Goal: Submit feedback/report problem: Provide input to the site owners about the experience or issues

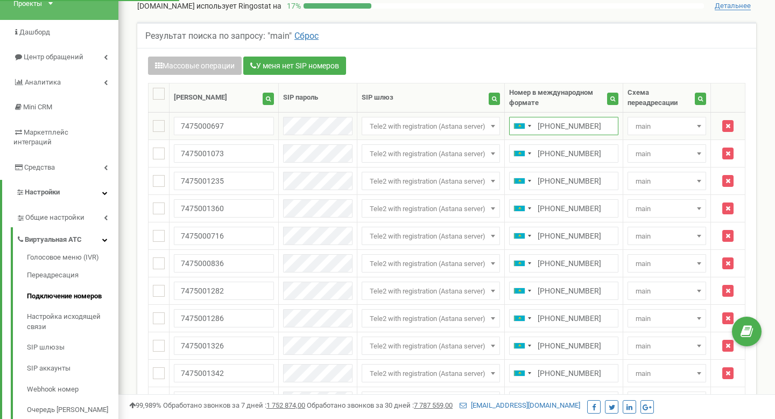
click at [560, 124] on input "+77475000697" at bounding box center [563, 126] width 109 height 18
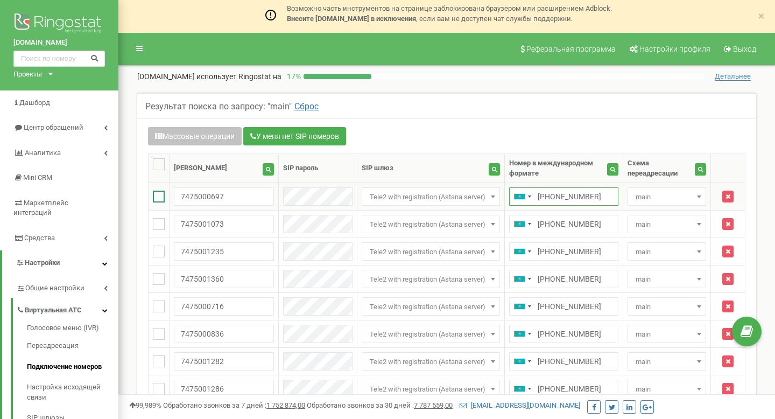
click at [164, 194] on ins at bounding box center [159, 197] width 12 height 12
checkbox input "true"
click at [157, 227] on ins at bounding box center [159, 224] width 12 height 12
checkbox input "true"
click at [247, 230] on input "7475001073" at bounding box center [224, 224] width 100 height 18
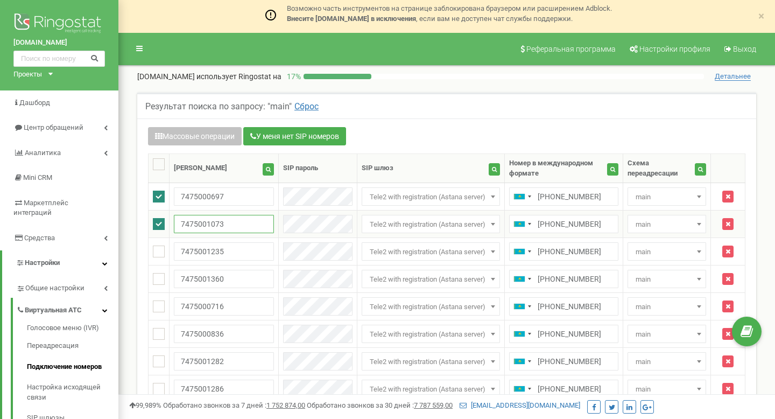
click at [247, 230] on input "7475001073" at bounding box center [224, 224] width 100 height 18
click at [580, 219] on input "+77475001073" at bounding box center [563, 224] width 109 height 18
click at [580, 228] on input "+77475001073" at bounding box center [563, 224] width 109 height 18
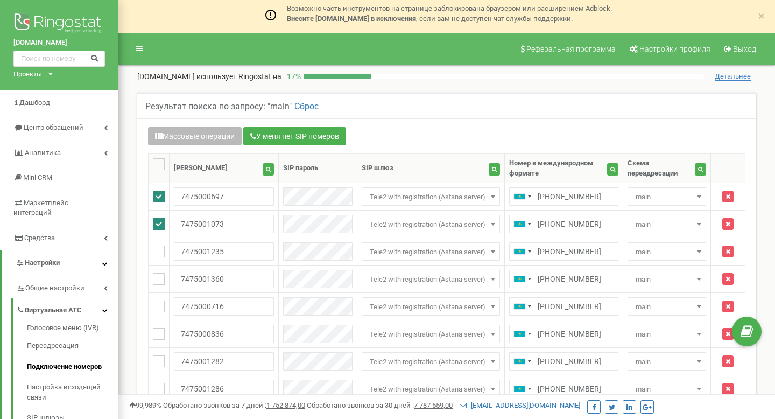
click at [227, 135] on button "Массовые операции" at bounding box center [195, 136] width 94 height 18
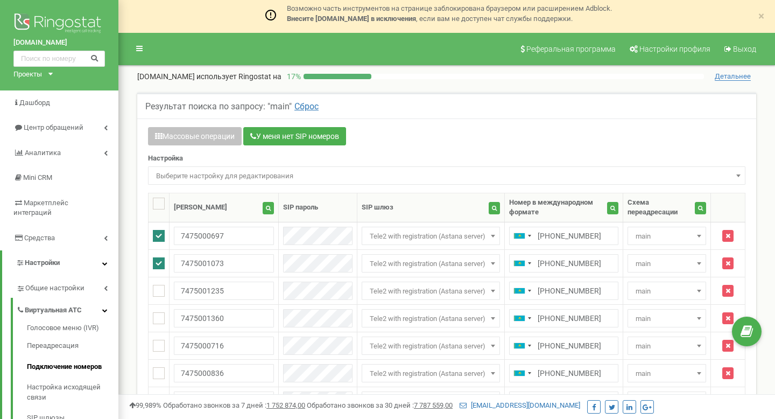
click at [215, 169] on span "Выберите настройку для редактирования" at bounding box center [447, 175] width 590 height 15
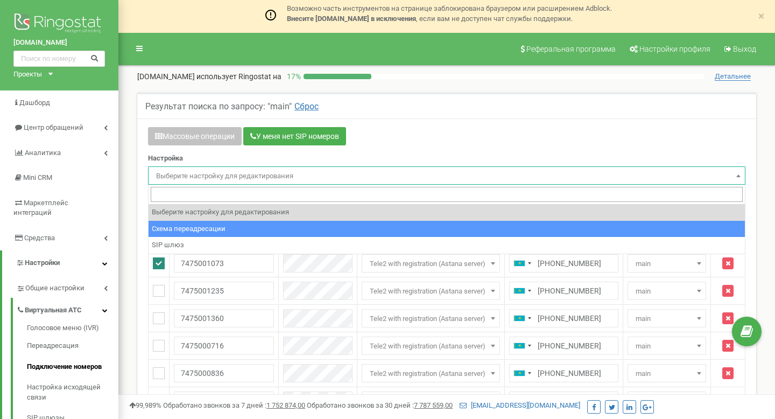
select select "project_scheme_id"
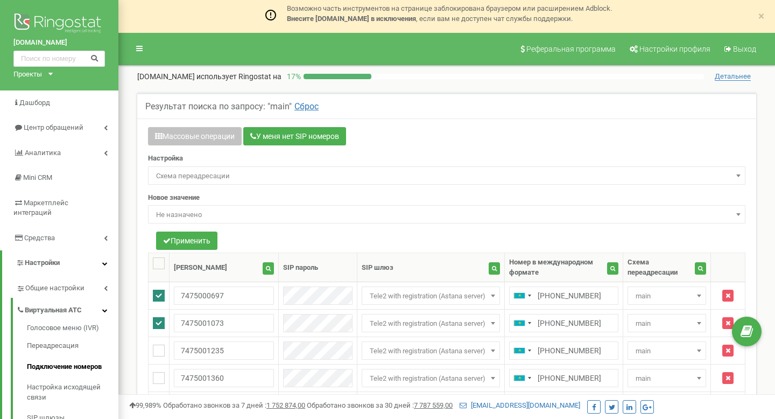
click at [203, 220] on span "Не назначено" at bounding box center [447, 214] width 590 height 15
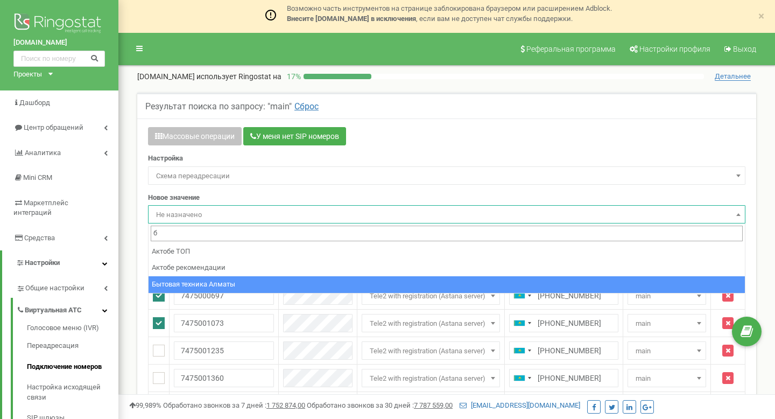
type input "б"
select select "224646"
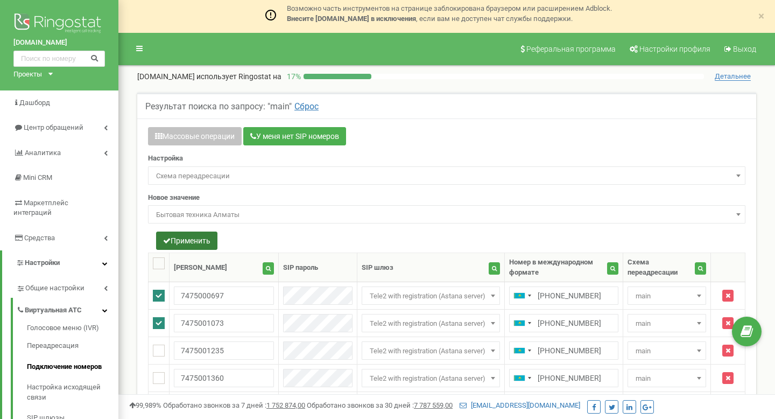
click at [214, 241] on button "Применить" at bounding box center [186, 240] width 61 height 18
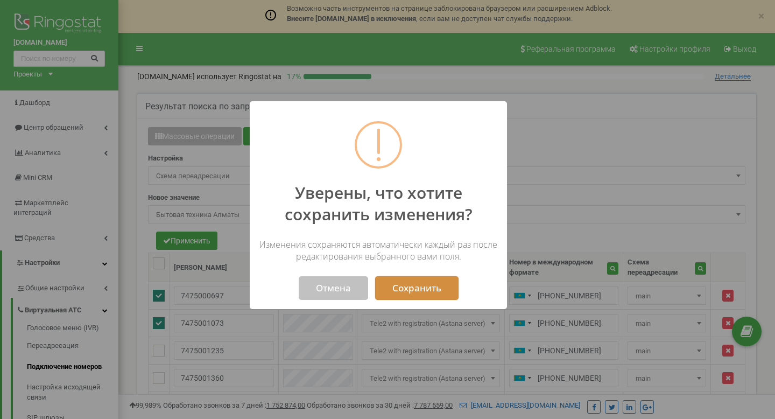
click at [405, 283] on button "Сохранить" at bounding box center [416, 288] width 83 height 24
select select "224646"
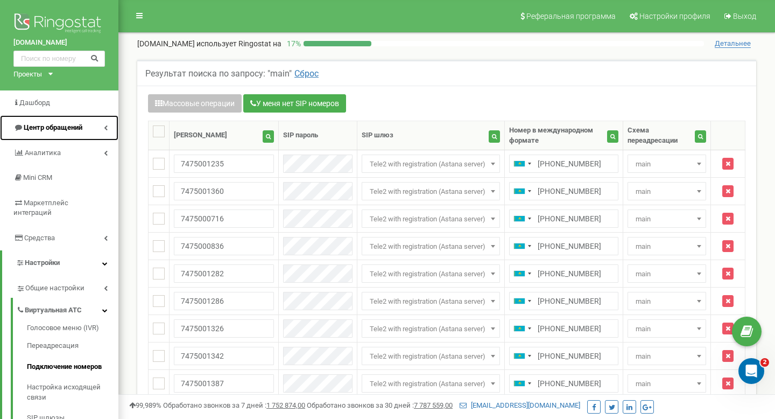
click at [71, 120] on link "Центр обращений" at bounding box center [59, 127] width 118 height 25
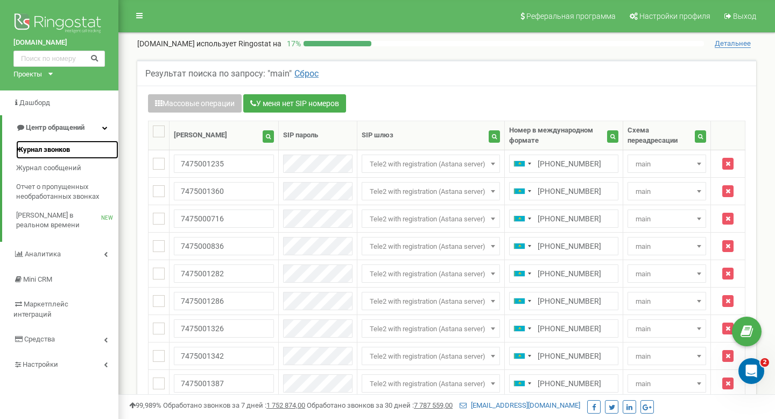
click at [57, 149] on span "Журнал звонков" at bounding box center [43, 150] width 54 height 10
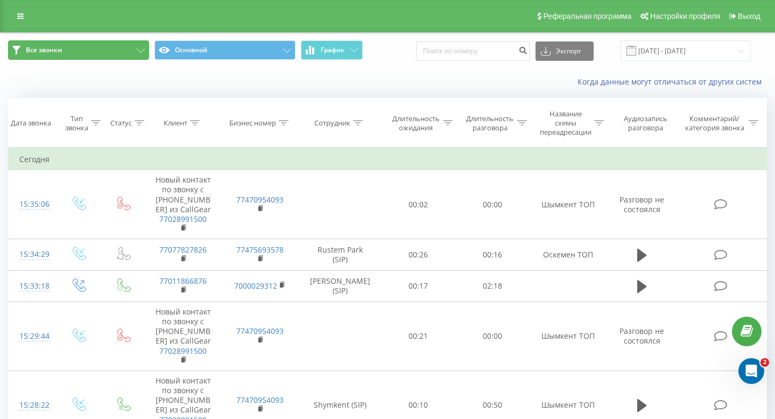
click at [138, 51] on icon at bounding box center [141, 50] width 8 height 4
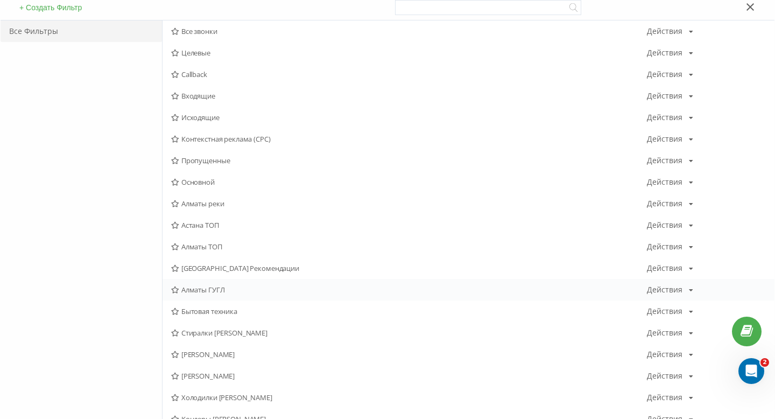
scroll to position [116, 0]
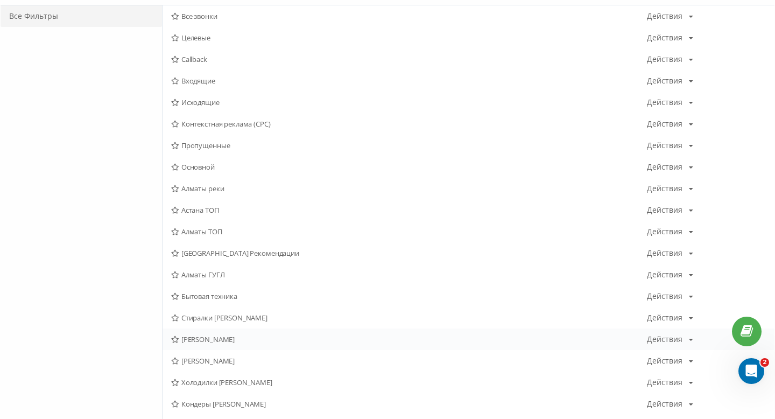
click at [230, 337] on span "[PERSON_NAME]" at bounding box center [409, 339] width 476 height 8
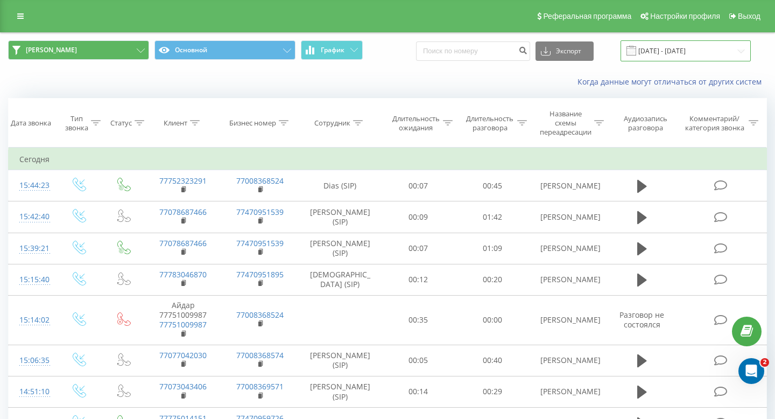
click at [685, 45] on input "21.07.2025 - 21.08.2025" at bounding box center [686, 50] width 130 height 21
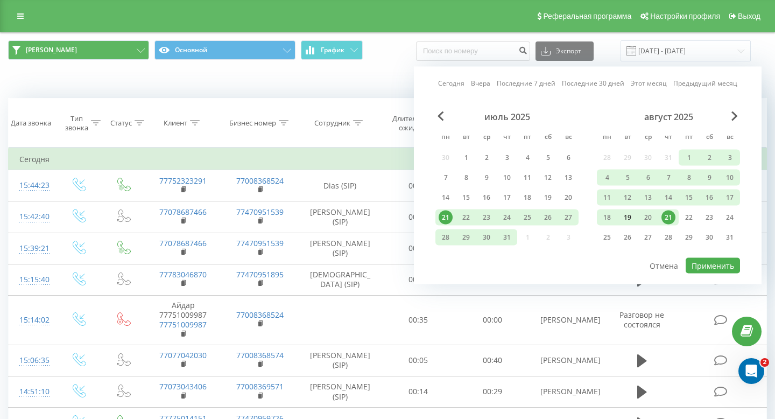
click at [629, 212] on div "19" at bounding box center [628, 217] width 14 height 14
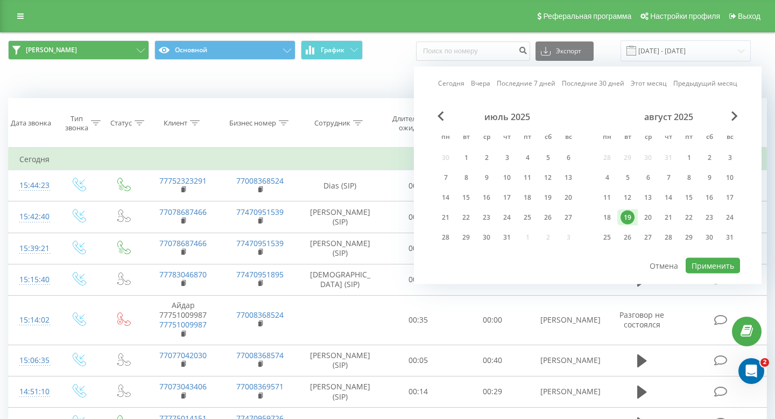
click at [629, 212] on div "19" at bounding box center [628, 217] width 14 height 14
click at [709, 258] on button "Применить" at bounding box center [713, 266] width 54 height 16
type input "19.08.2025 - 19.08.2025"
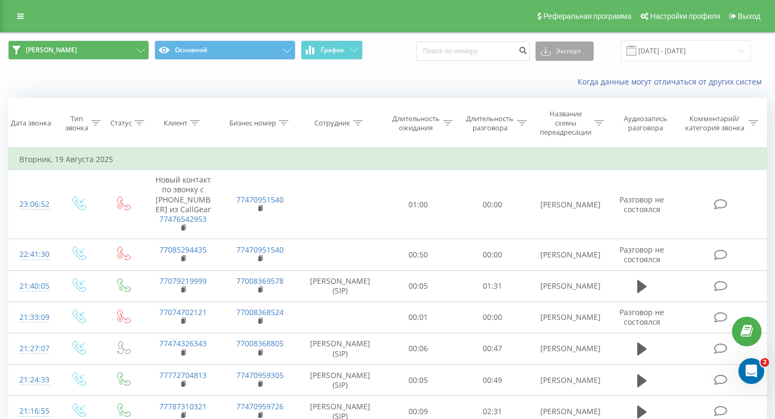
click at [586, 43] on button "Экспорт" at bounding box center [565, 50] width 58 height 19
click at [587, 94] on div ".xls" at bounding box center [564, 90] width 57 height 19
click at [73, 49] on span "Сергей Алматы" at bounding box center [51, 50] width 51 height 9
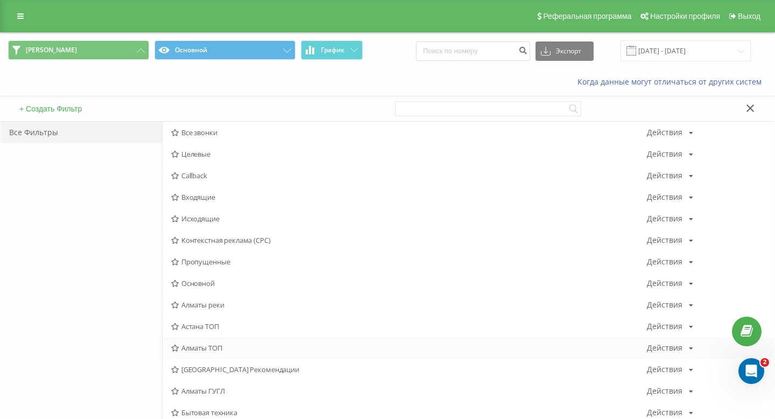
click at [208, 344] on span "Алматы ТОП" at bounding box center [409, 348] width 476 height 8
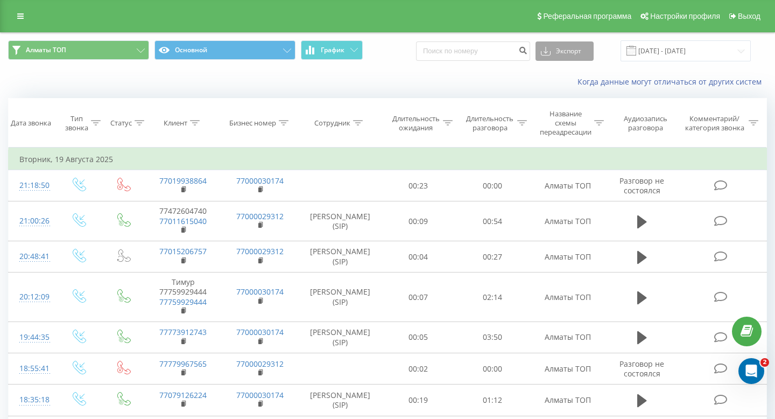
click at [584, 56] on button "Экспорт" at bounding box center [565, 50] width 58 height 19
click at [575, 82] on div ".xls" at bounding box center [564, 90] width 57 height 19
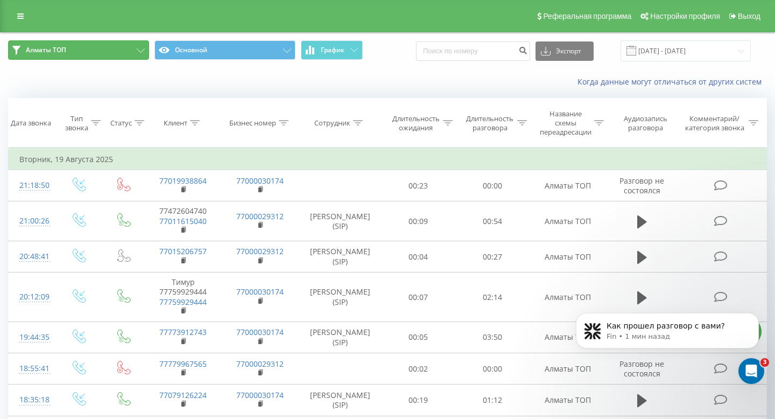
click at [134, 50] on button "Алматы ТОП" at bounding box center [78, 49] width 141 height 19
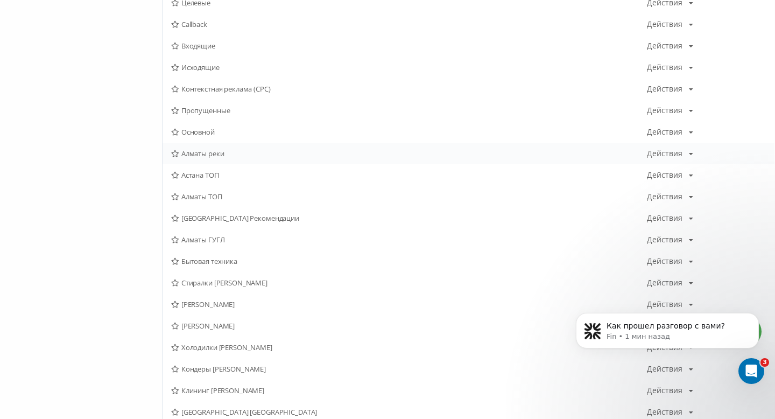
scroll to position [180, 0]
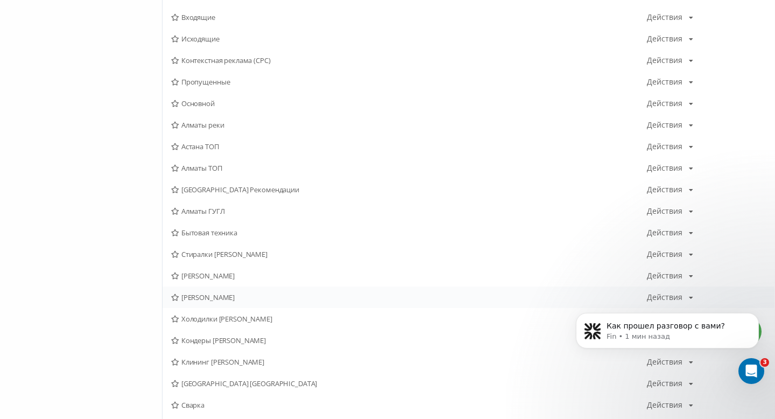
click at [238, 298] on span "Сергей Астана" at bounding box center [409, 297] width 476 height 8
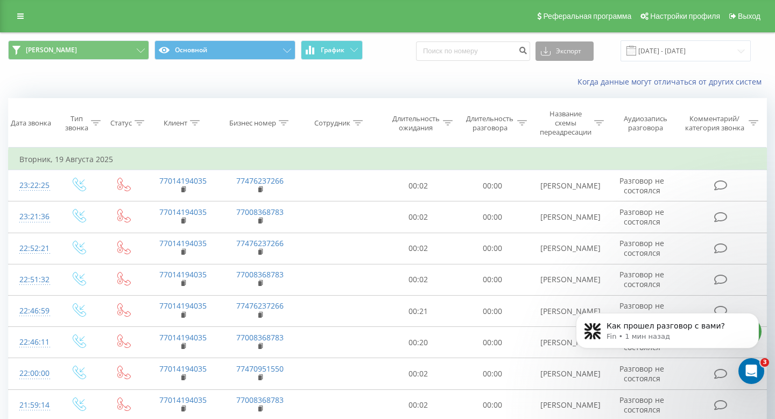
click at [582, 47] on button "Экспорт" at bounding box center [565, 50] width 58 height 19
click at [568, 90] on div ".xls" at bounding box center [564, 90] width 57 height 19
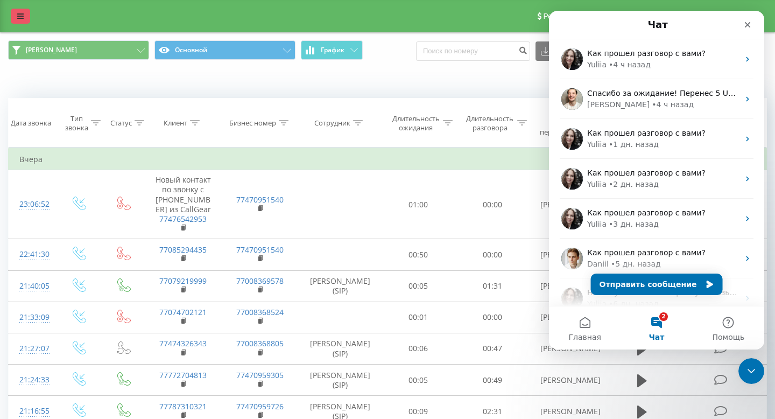
click at [24, 17] on link at bounding box center [20, 16] width 19 height 15
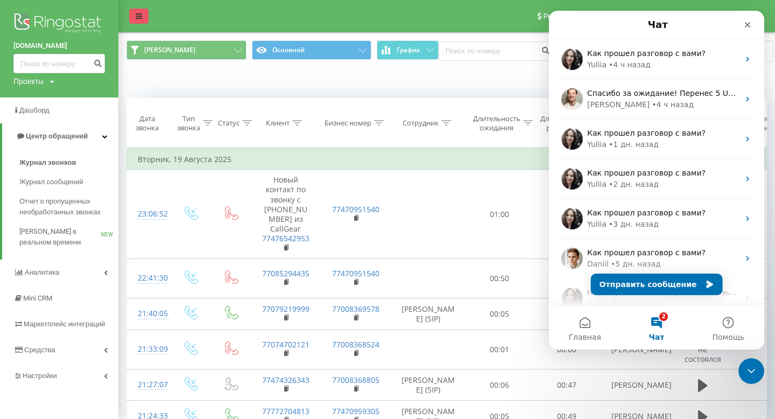
click at [135, 10] on link at bounding box center [138, 16] width 19 height 15
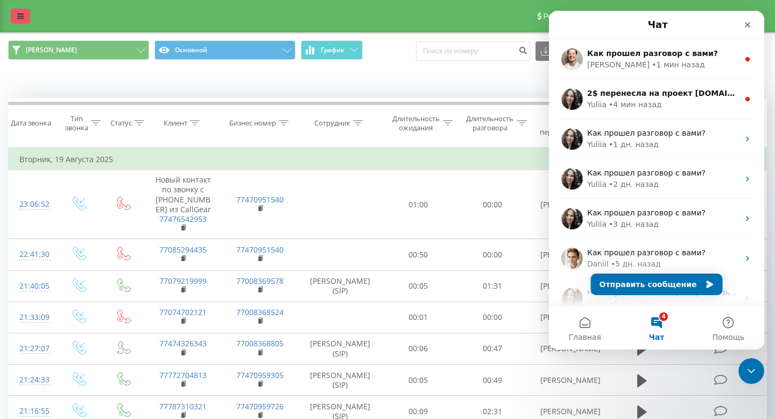
click at [25, 11] on link at bounding box center [20, 16] width 19 height 15
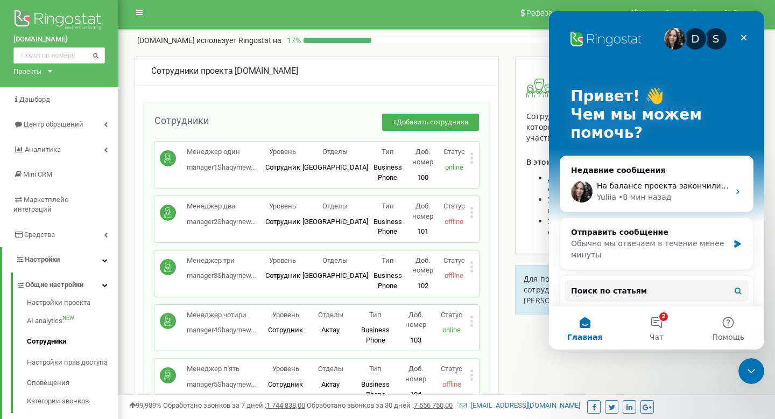
click at [34, 73] on div "Проекты" at bounding box center [27, 71] width 28 height 10
click at [33, 88] on link "[DOMAIN_NAME]" at bounding box center [46, 85] width 53 height 9
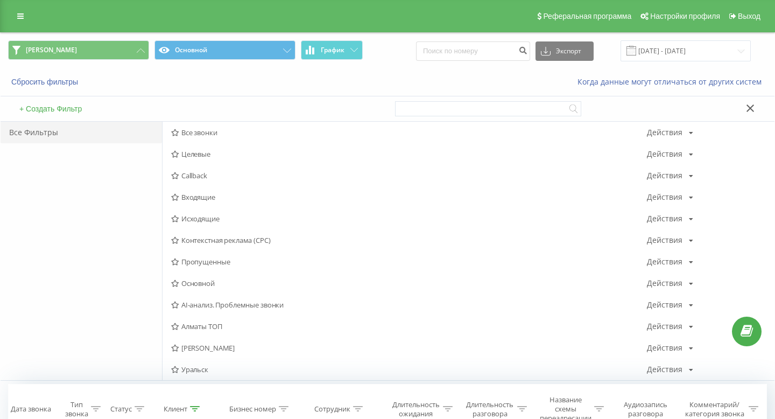
click at [9, 10] on div "Реферальная программа Настройки профиля Выход" at bounding box center [387, 16] width 775 height 32
click at [18, 12] on link at bounding box center [20, 16] width 19 height 15
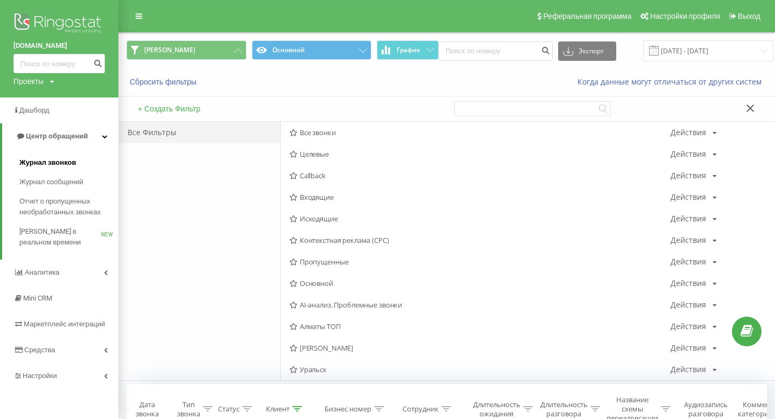
click at [88, 163] on link "Журнал звонков" at bounding box center [68, 162] width 99 height 19
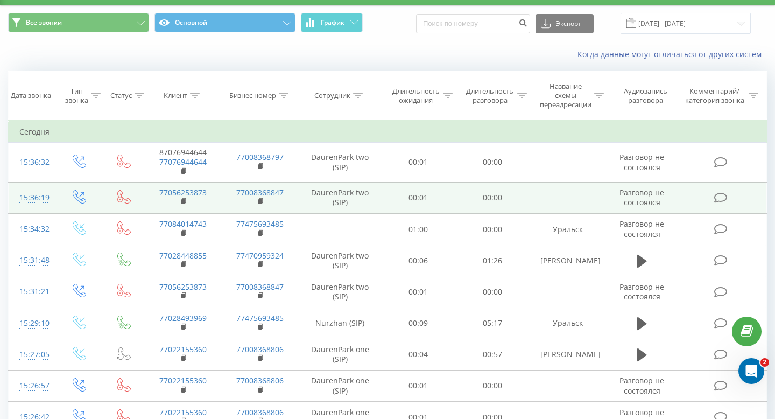
scroll to position [33, 0]
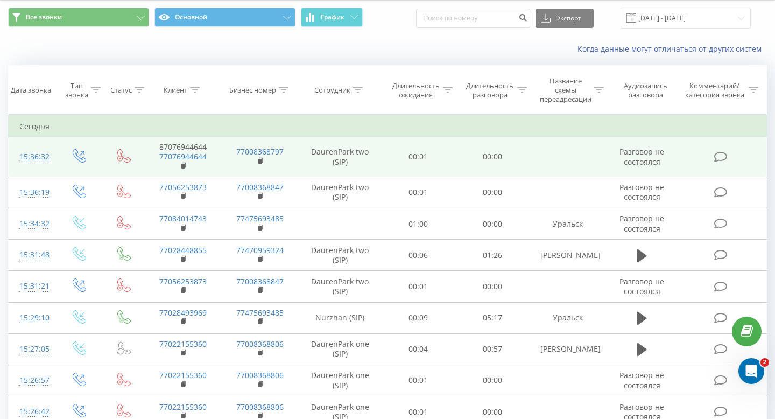
click at [123, 159] on icon at bounding box center [123, 155] width 13 height 13
click at [120, 158] on icon at bounding box center [123, 155] width 13 height 13
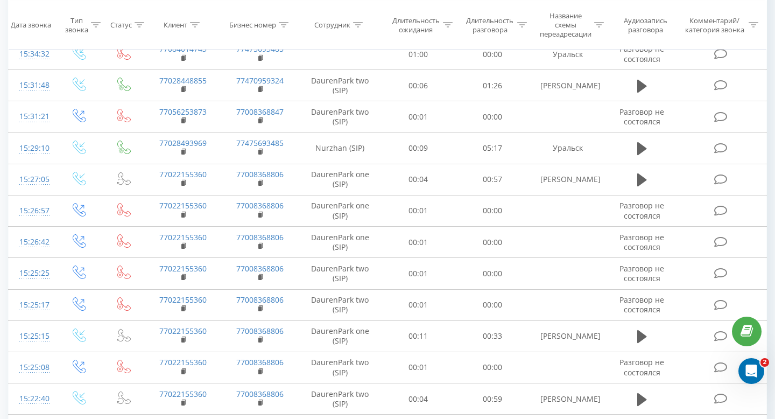
scroll to position [203, 0]
click at [737, 360] on div "Открыть службу сообщений Intercom" at bounding box center [750, 369] width 26 height 26
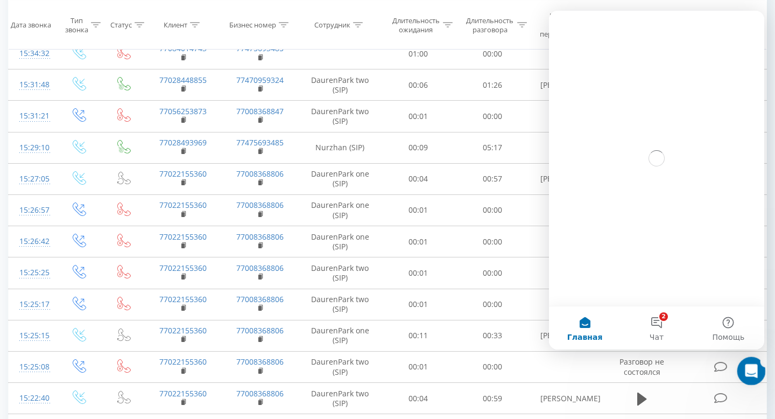
scroll to position [0, 0]
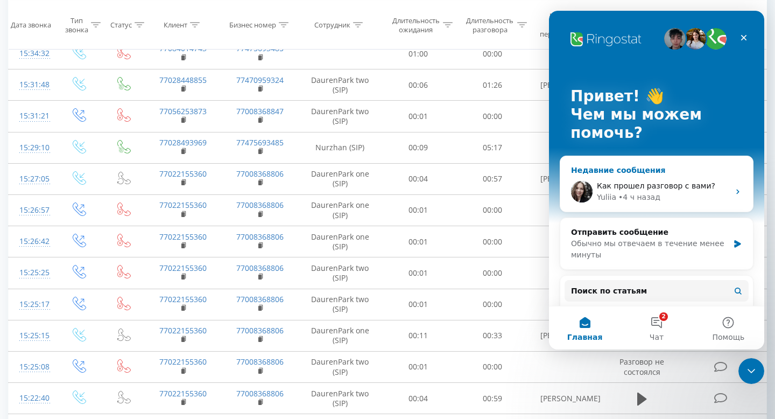
click at [643, 201] on div "• 4 ч назад" at bounding box center [640, 197] width 42 height 11
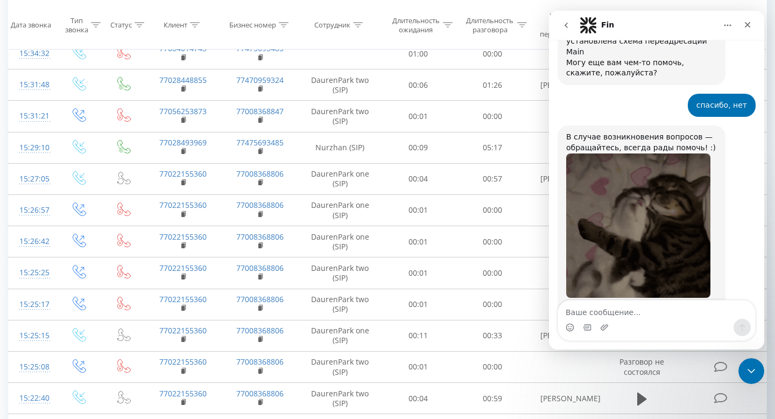
scroll to position [3408, 0]
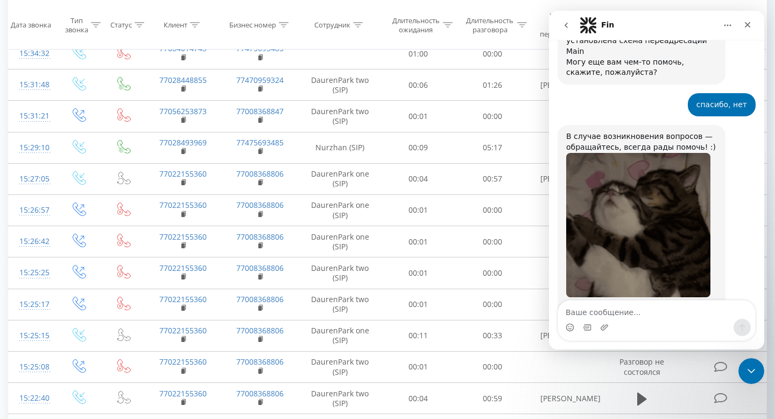
click at [641, 314] on textarea "Ваше сообщение..." at bounding box center [656, 309] width 197 height 18
type textarea "D"
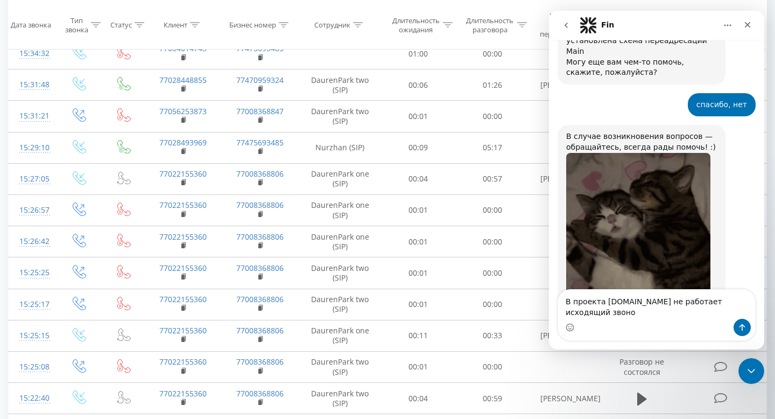
type textarea "В проекта [DOMAIN_NAME] не работает исходящий звонок"
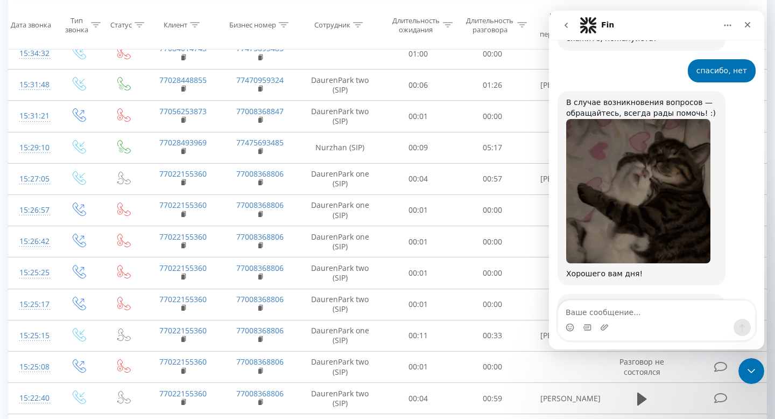
scroll to position [3451, 0]
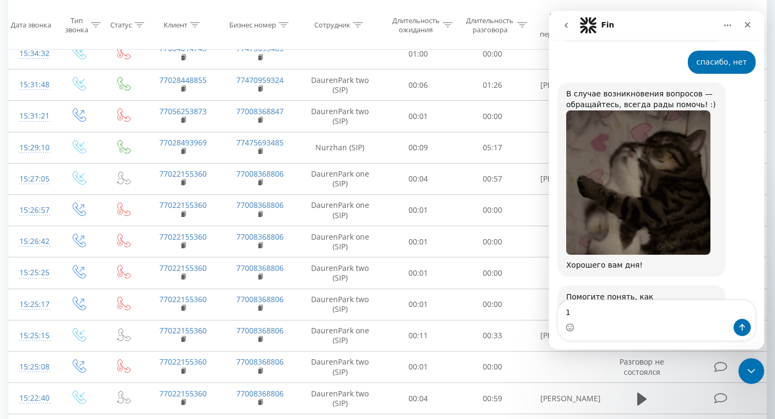
type textarea "1"
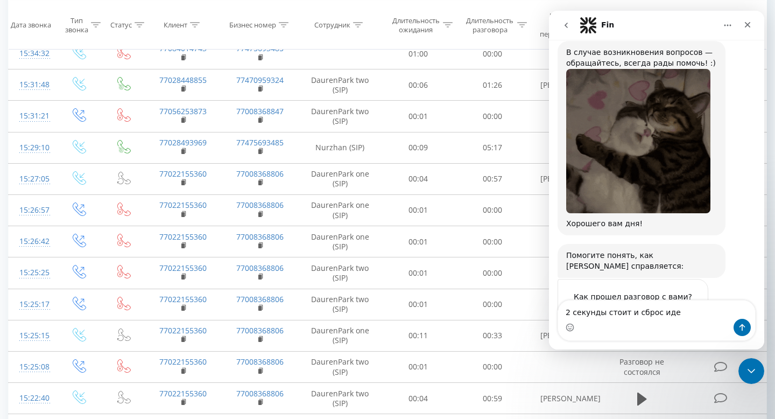
type textarea "2 секунды стоит и сброс идет"
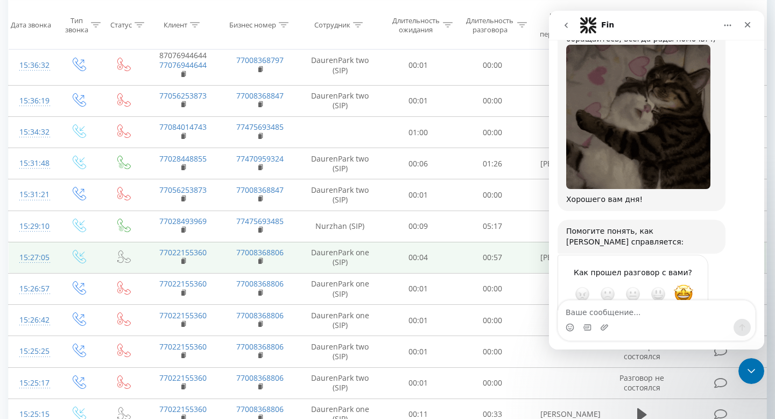
scroll to position [0, 0]
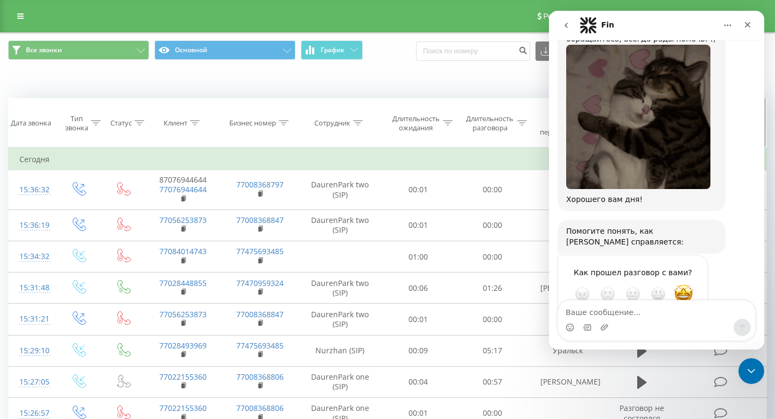
click at [83, 124] on div "Тип звонка" at bounding box center [76, 123] width 23 height 18
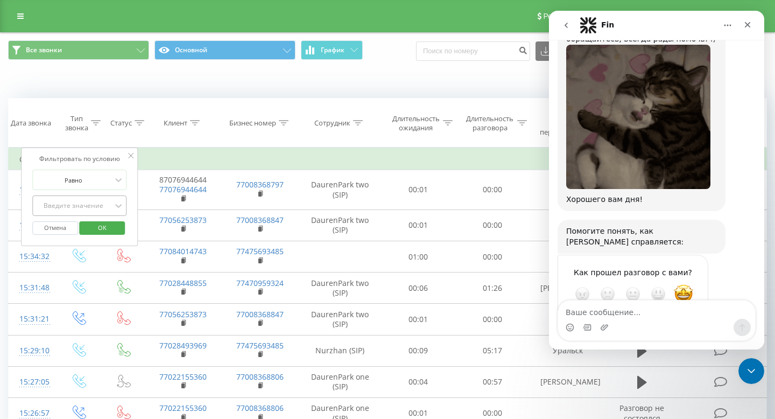
click at [86, 209] on div "Введите значение" at bounding box center [74, 205] width 76 height 9
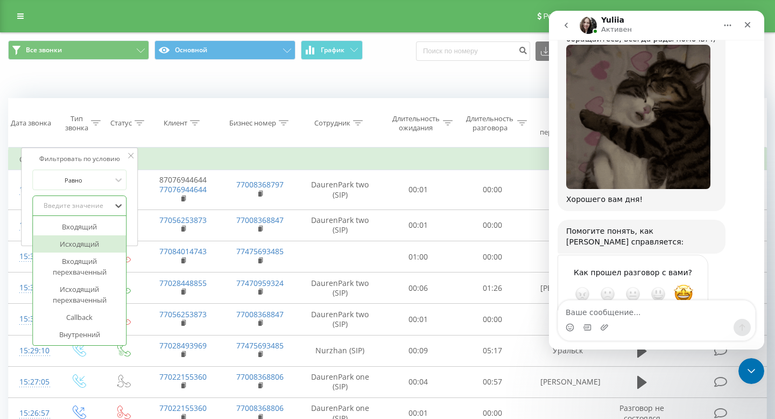
click at [80, 242] on div "Исходящий" at bounding box center [80, 243] width 94 height 17
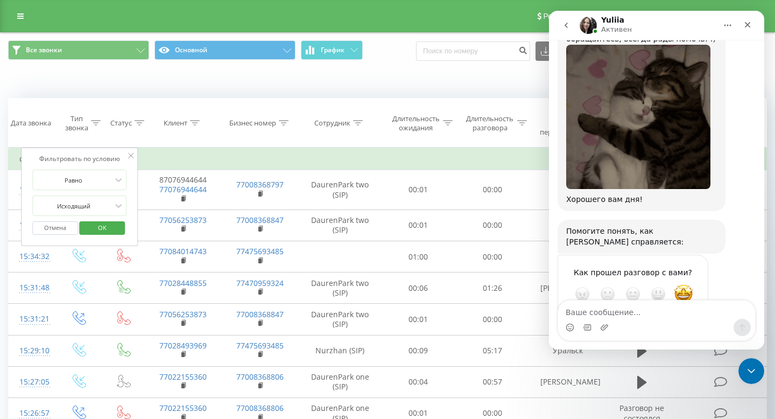
click at [91, 222] on span "OK" at bounding box center [102, 227] width 30 height 17
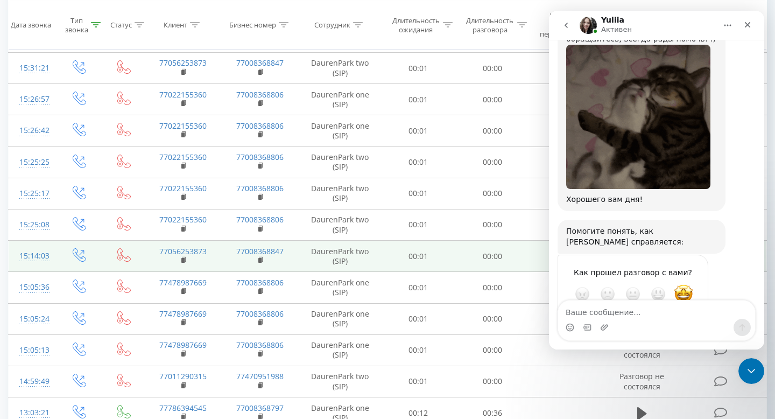
scroll to position [189, 0]
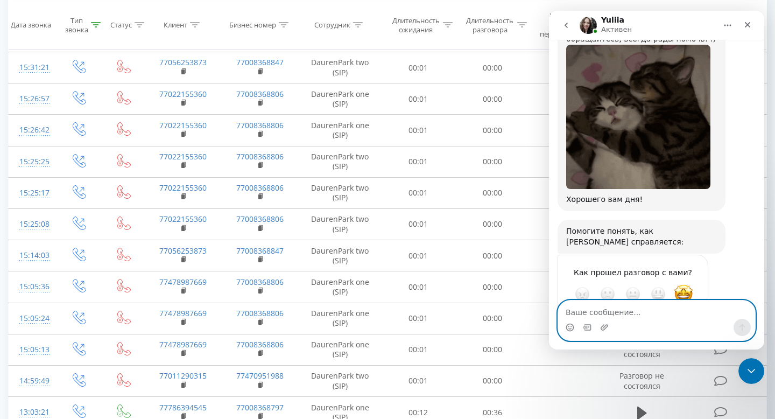
click at [588, 306] on textarea "Ваше сообщение..." at bounding box center [656, 309] width 197 height 18
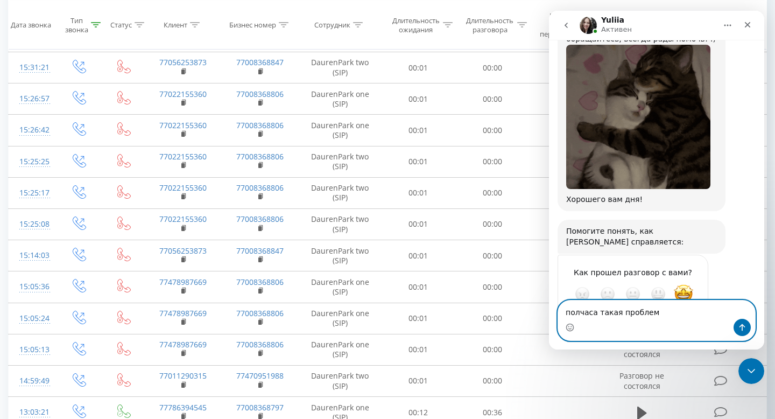
type textarea "полчаса такая проблема"
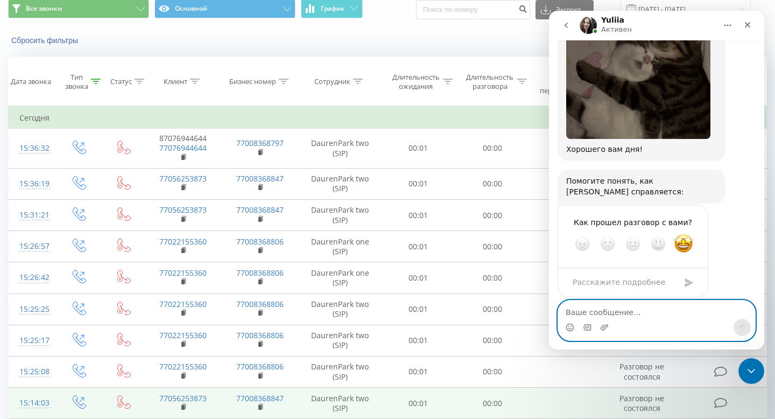
scroll to position [3585, 0]
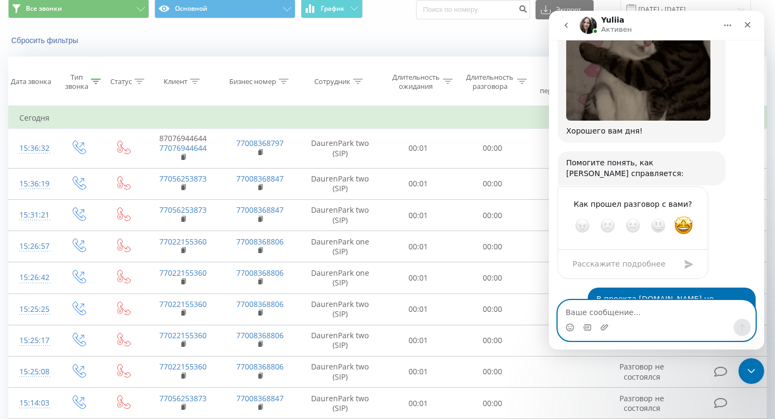
click at [616, 306] on textarea "Ваше сообщение..." at bounding box center [656, 309] width 197 height 18
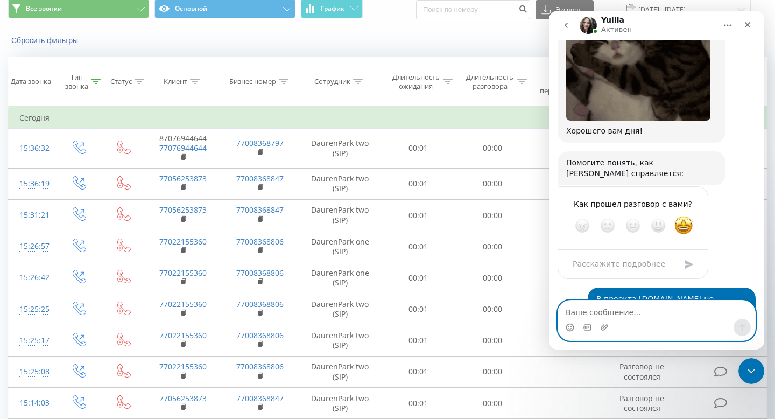
click at [623, 306] on textarea "Ваше сообщение..." at bounding box center [656, 309] width 197 height 18
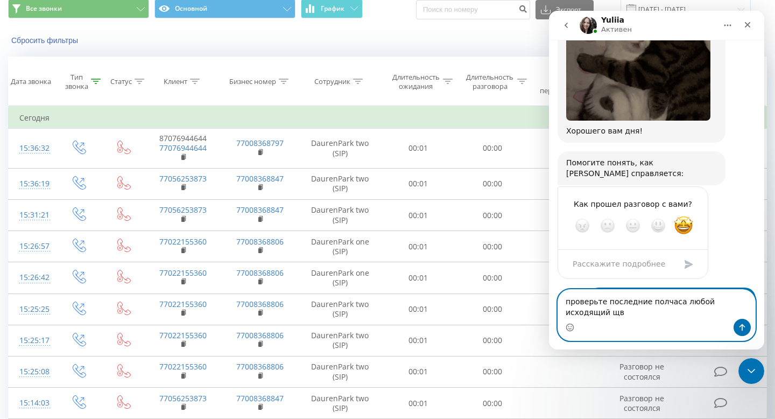
scroll to position [3595, 0]
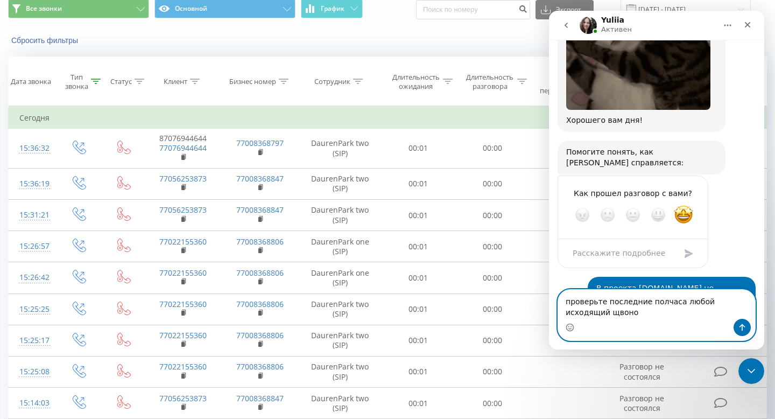
type textarea "проверьте последние полчаса любой исходящий щвонок"
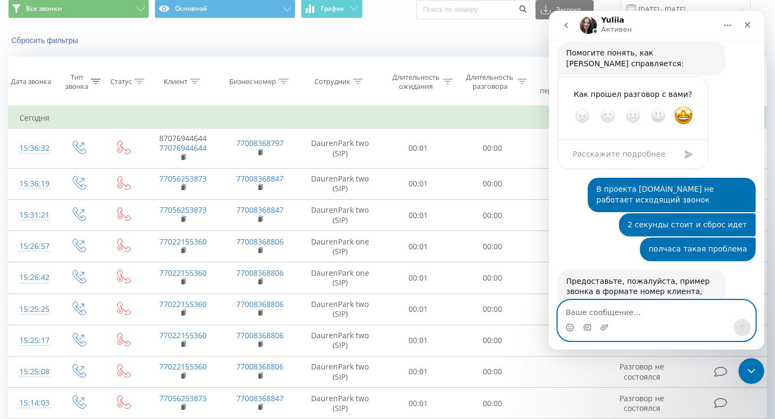
scroll to position [0, 0]
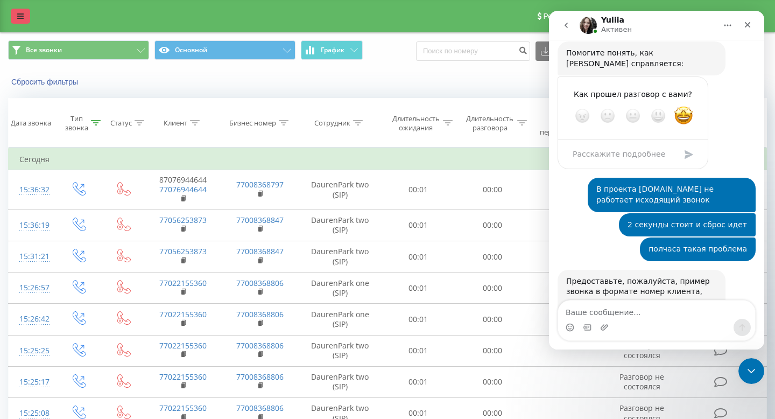
click at [29, 18] on link at bounding box center [20, 16] width 19 height 15
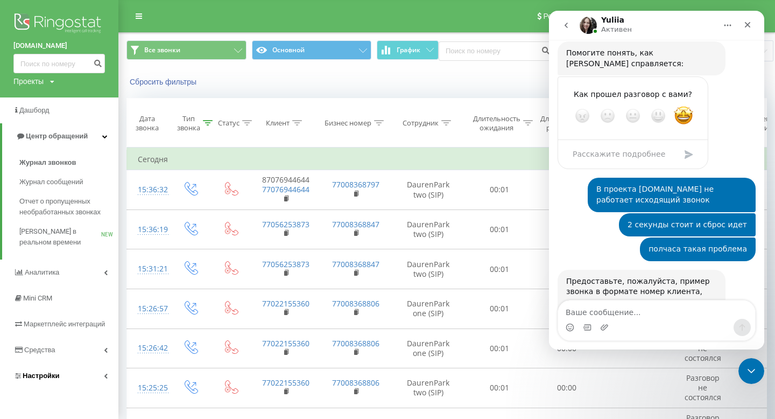
click at [78, 369] on link "Настройки" at bounding box center [59, 376] width 118 height 26
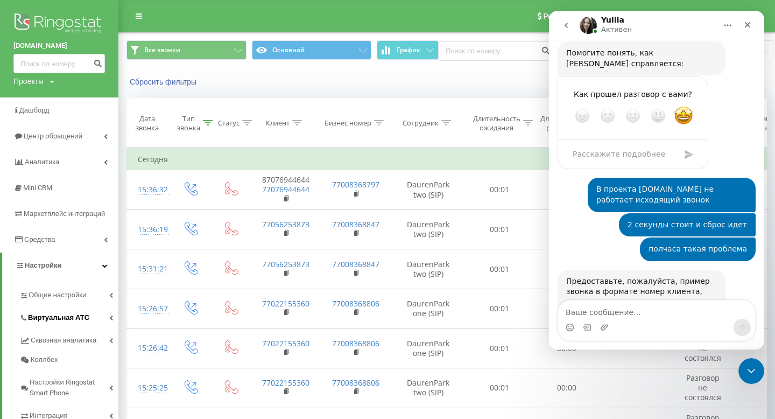
click at [88, 319] on link "Виртуальная АТС" at bounding box center [68, 316] width 99 height 23
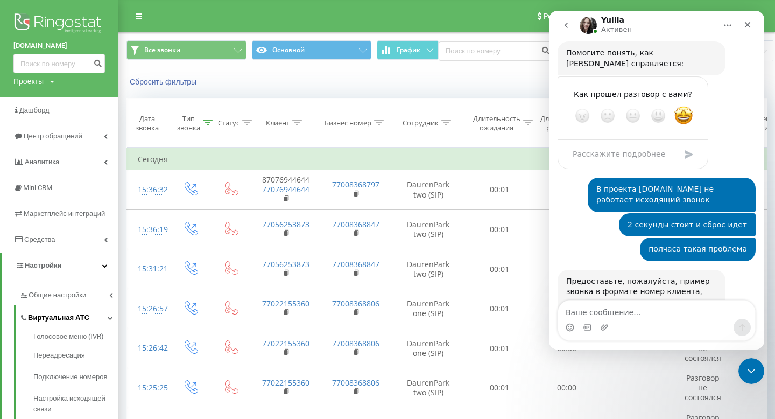
click at [100, 319] on link "Виртуальная АТС" at bounding box center [68, 316] width 99 height 23
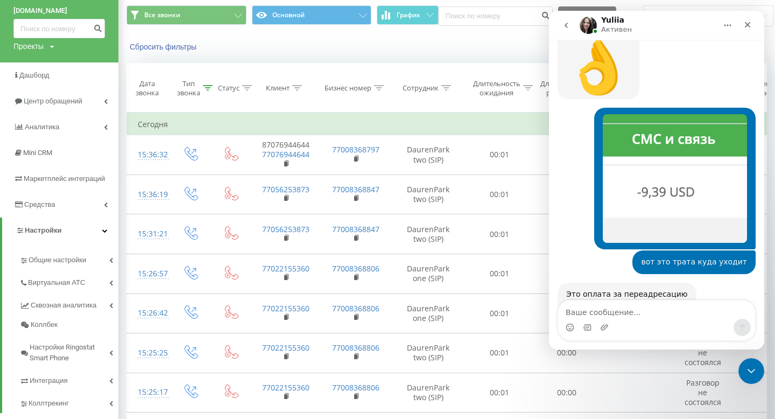
scroll to position [4233, 0]
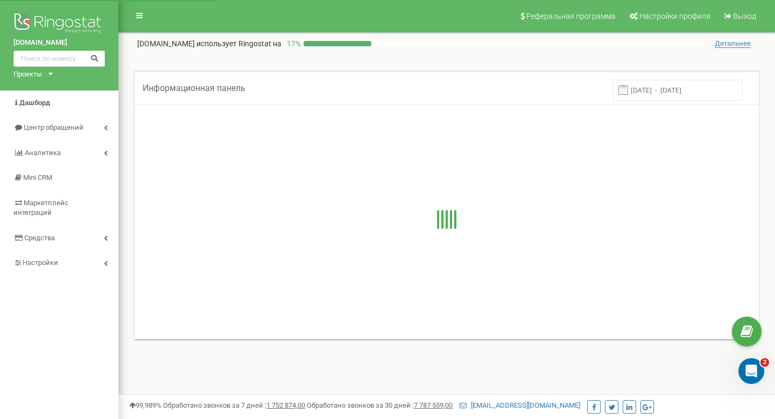
click at [50, 78] on div "shaqyr.kz Проекты shaqyr.kz shaqyr2.kz shaqyrnew.kz" at bounding box center [59, 45] width 118 height 90
click at [48, 76] on div "Проекты shaqyr.kz shaqyr2.kz shaqyrnew.kz" at bounding box center [30, 74] width 35 height 10
click at [44, 109] on div "[DOMAIN_NAME]" at bounding box center [44, 115] width 61 height 14
click at [744, 12] on span "Выход" at bounding box center [744, 16] width 23 height 9
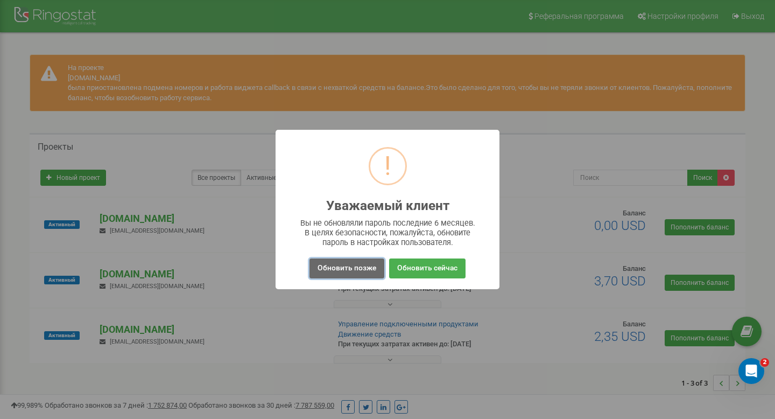
click at [364, 272] on button "Обновить позже" at bounding box center [347, 268] width 75 height 20
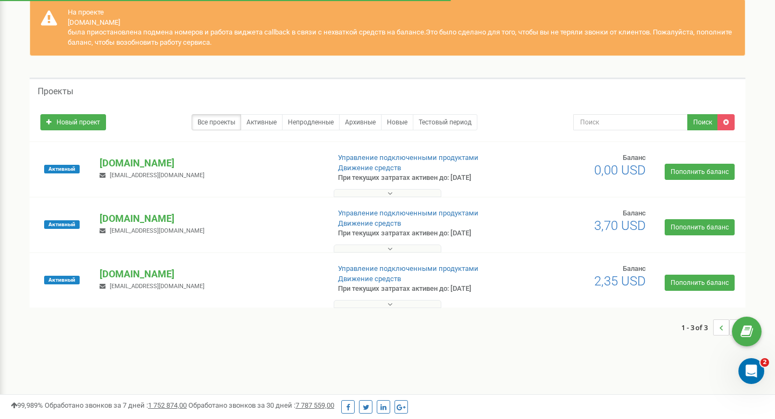
scroll to position [56, 0]
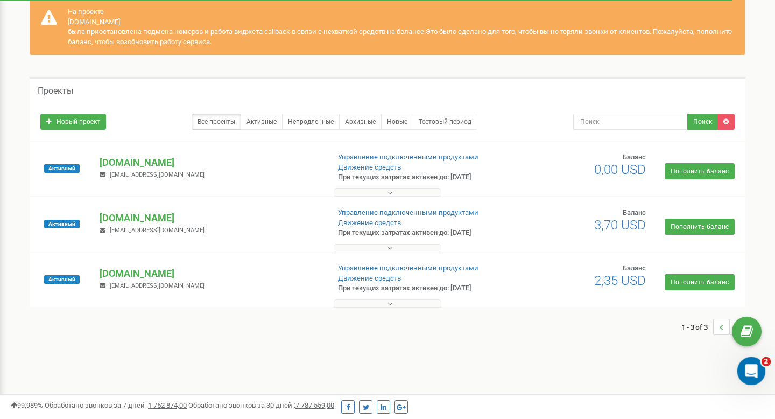
click at [750, 375] on icon "Открыть службу сообщений Intercom" at bounding box center [750, 370] width 18 height 18
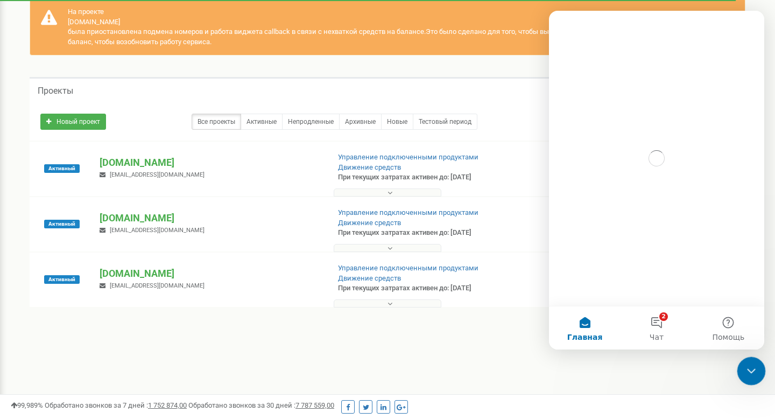
scroll to position [0, 0]
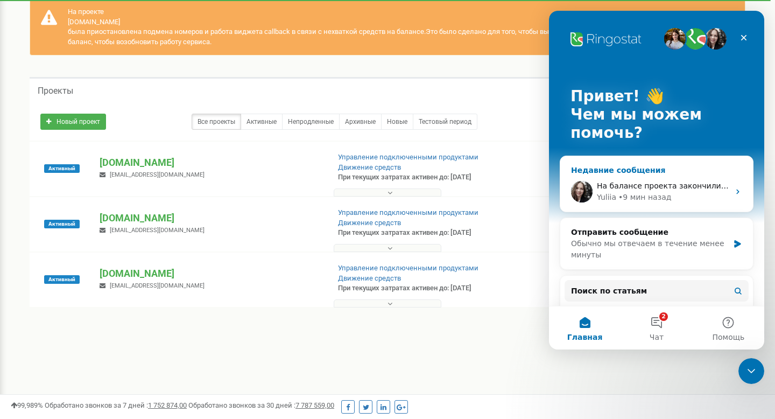
click at [665, 194] on div "• 9 мин назад" at bounding box center [645, 197] width 53 height 11
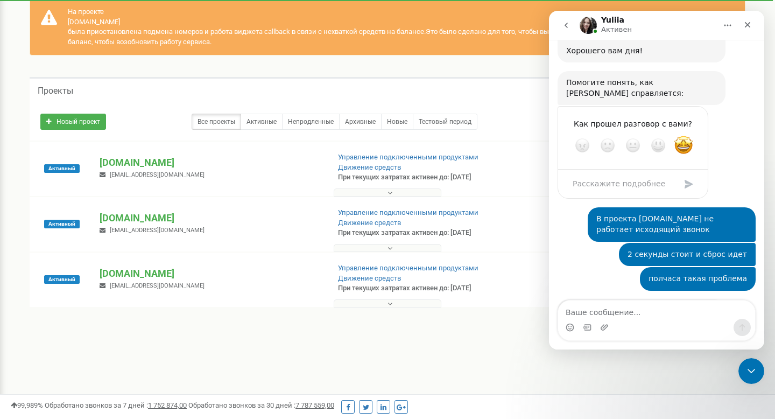
scroll to position [3694, 0]
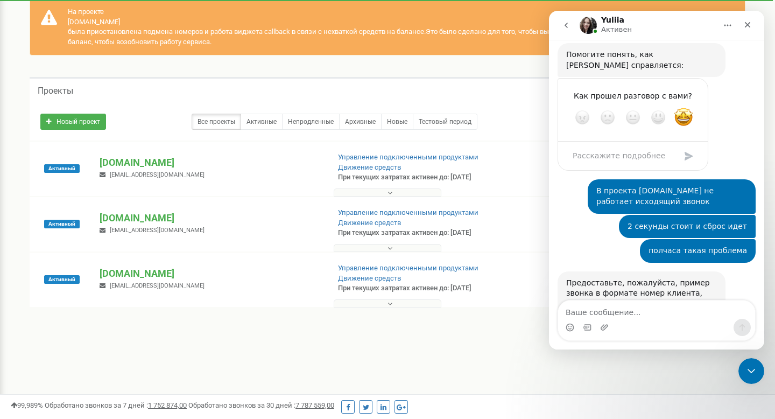
click at [607, 311] on textarea "Ваше сообщение..." at bounding box center [656, 309] width 197 height 18
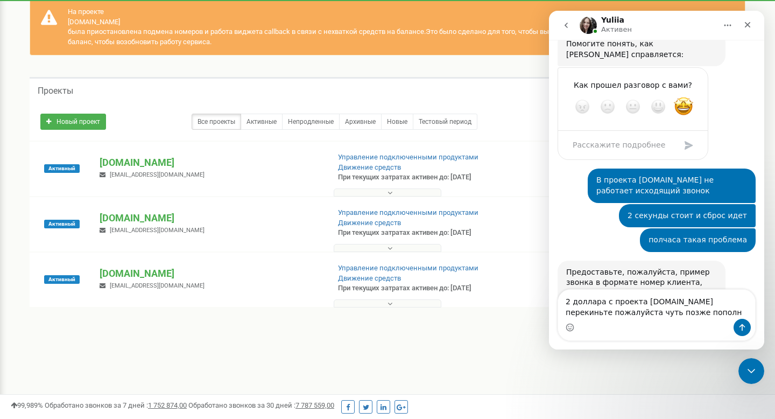
type textarea "2 доллара с проекта [DOMAIN_NAME] перекиньте пожалуйста чуть позже пополню"
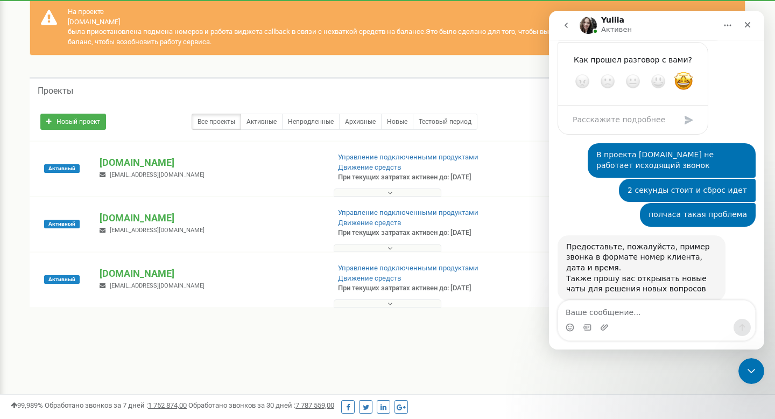
scroll to position [3748, 0]
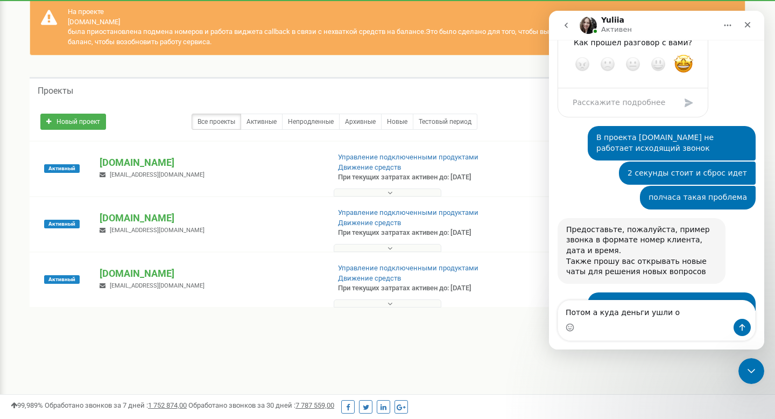
type textarea "Потом а куда деньги ушли о"
click at [425, 194] on button at bounding box center [388, 192] width 108 height 8
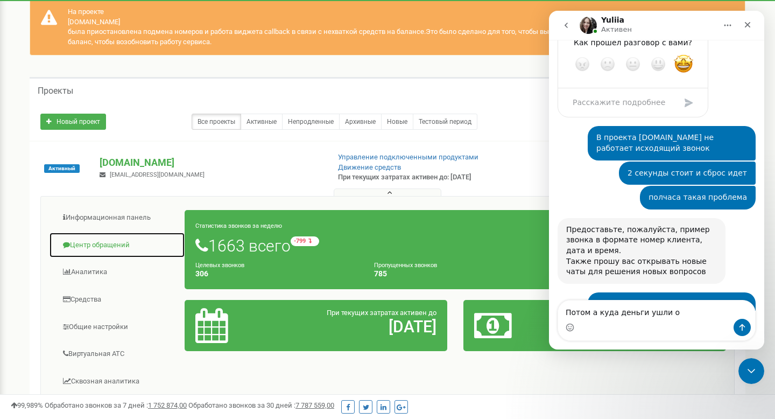
click at [105, 240] on link "Центр обращений" at bounding box center [117, 245] width 136 height 26
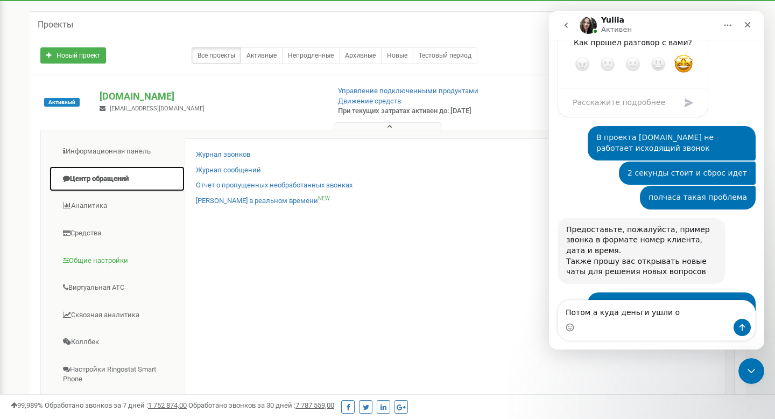
scroll to position [123, 0]
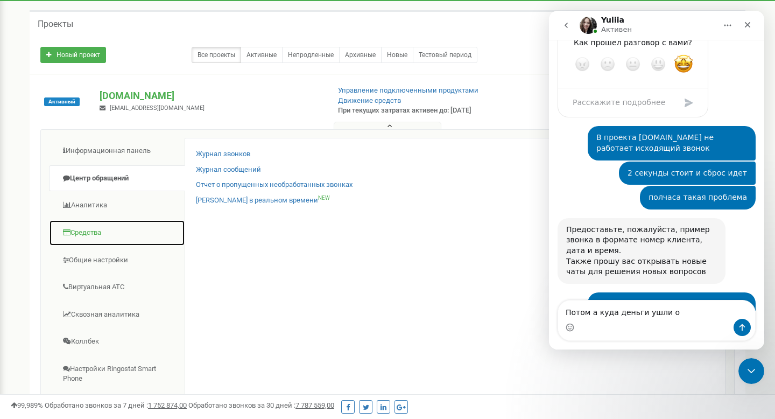
click at [89, 242] on link "Средства" at bounding box center [117, 233] width 136 height 26
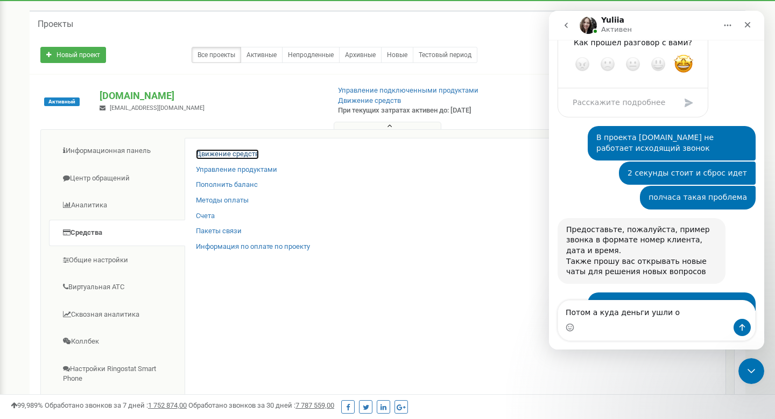
click at [213, 151] on link "Движение средств" at bounding box center [227, 154] width 63 height 10
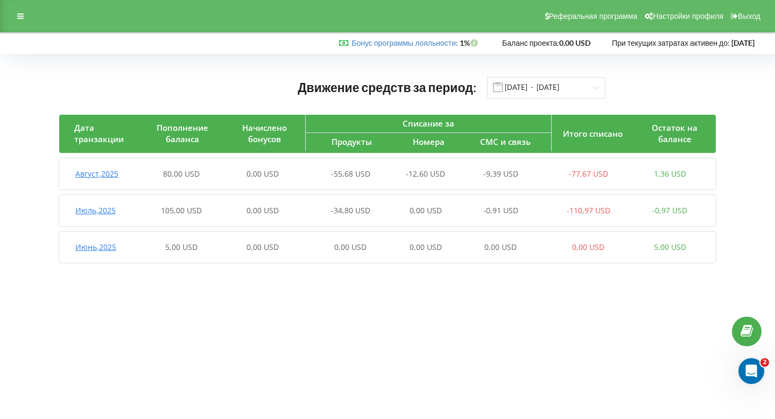
click at [474, 173] on div "-9,39 USD" at bounding box center [506, 173] width 81 height 11
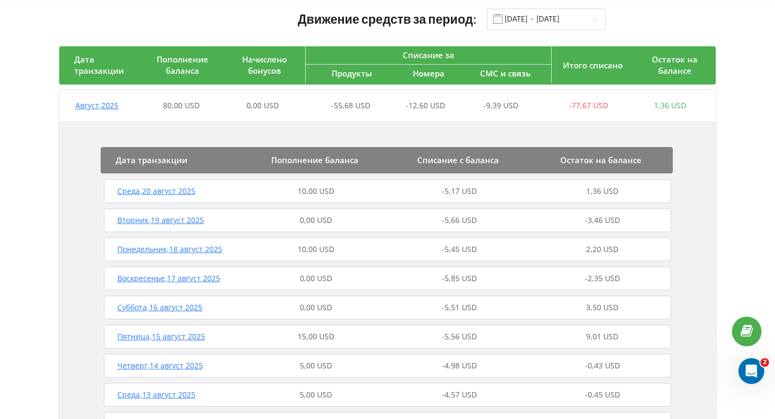
scroll to position [71, 0]
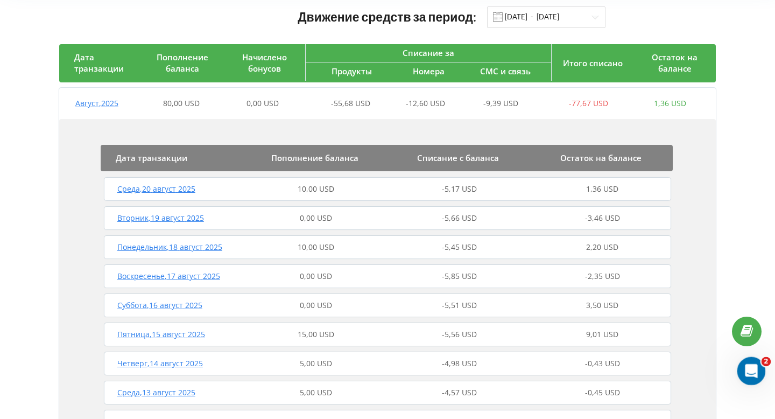
click at [760, 373] on div "Открыть службу сообщений Intercom" at bounding box center [750, 370] width 36 height 36
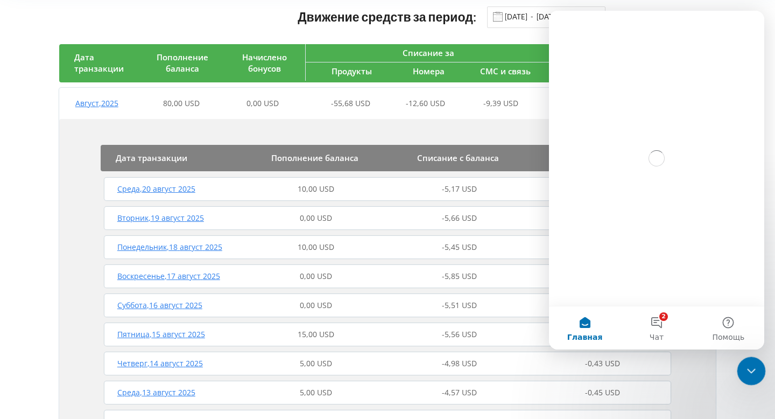
scroll to position [0, 0]
click at [749, 375] on icon "Закрыть службу сообщений Intercom" at bounding box center [749, 369] width 13 height 13
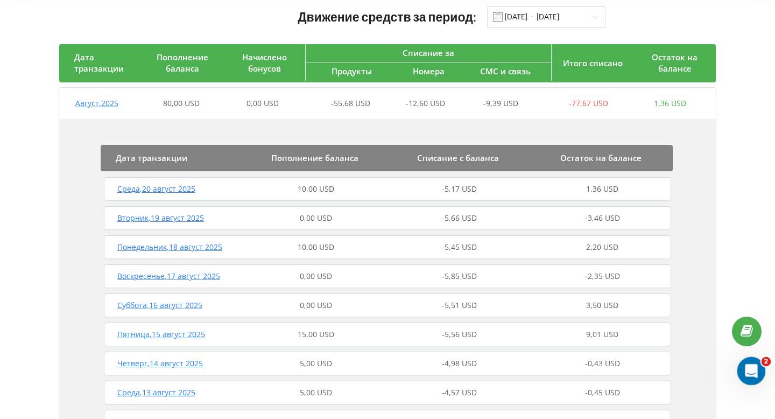
click html
click at [749, 356] on div "Открыть службу сообщений Intercom" at bounding box center [750, 370] width 36 height 36
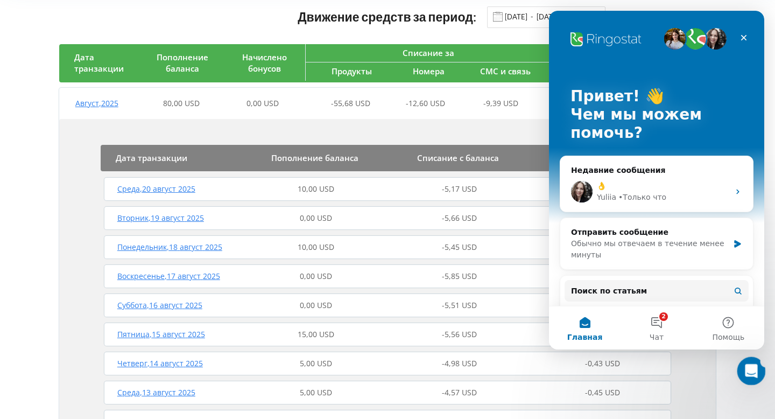
click html
click at [676, 199] on div "[PERSON_NAME] что" at bounding box center [663, 197] width 132 height 11
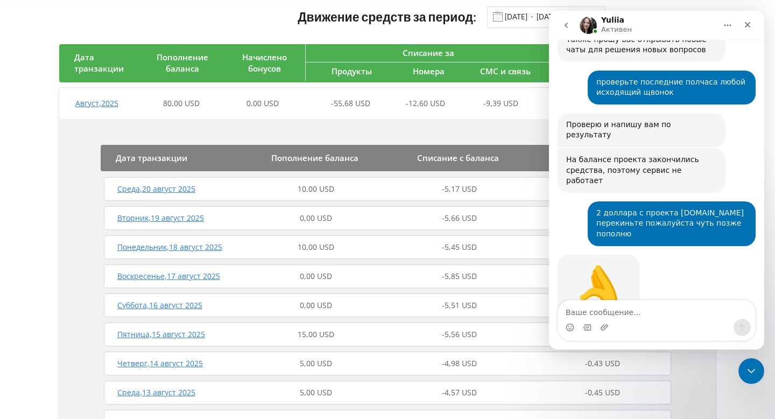
scroll to position [3978, 0]
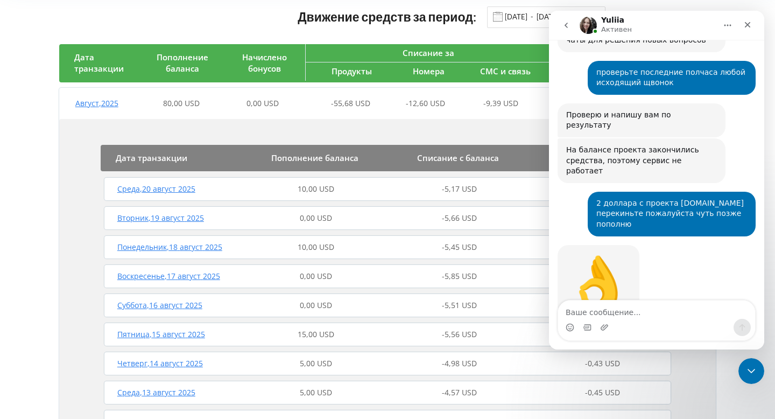
click at [696, 326] on div "Мессенджер Intercom" at bounding box center [656, 327] width 197 height 17
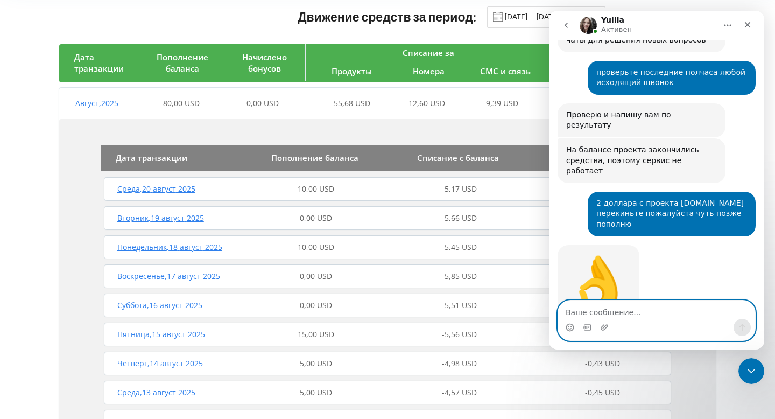
click at [680, 315] on textarea "Ваше сообщение..." at bounding box center [656, 309] width 197 height 18
type textarea "вот это трата куда уходит"
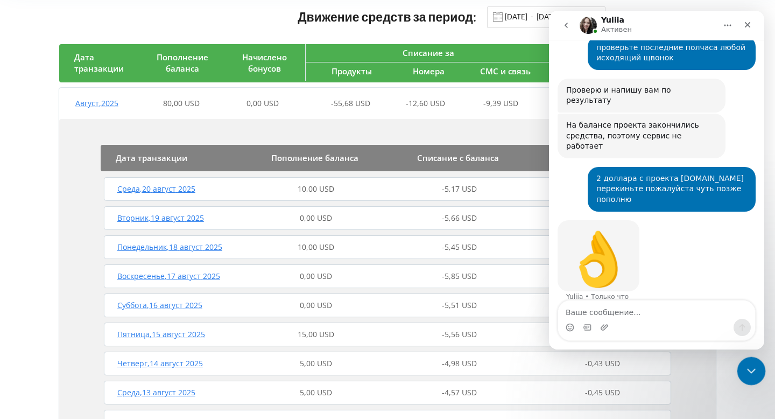
click at [750, 380] on div "Закрыть службу сообщений Intercom" at bounding box center [750, 369] width 26 height 26
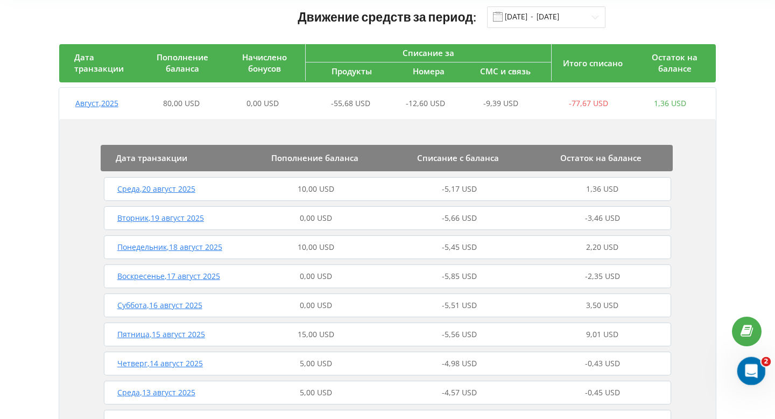
click at [750, 378] on div "Открыть службу сообщений Intercom" at bounding box center [750, 370] width 36 height 36
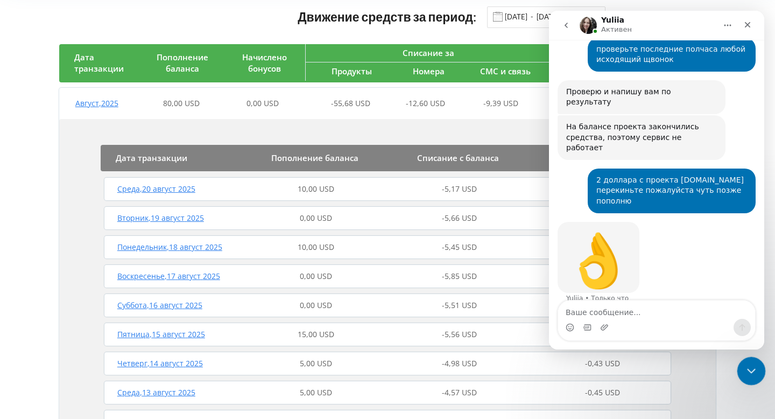
click at [744, 361] on div "Закрыть службу сообщений Intercom" at bounding box center [750, 369] width 26 height 26
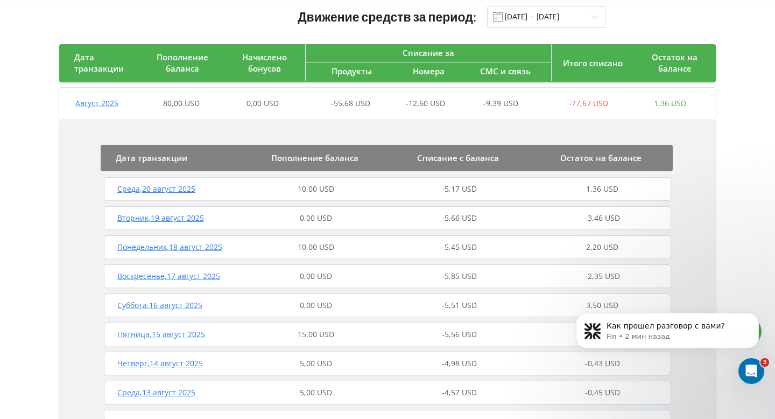
scroll to position [0, 0]
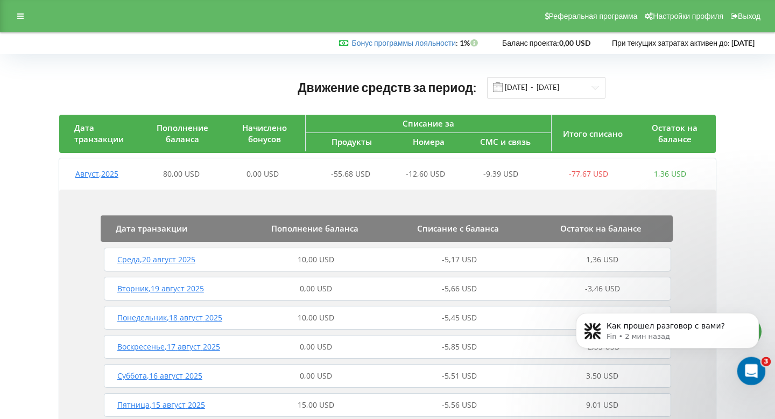
click at [753, 381] on div "Открыть службу сообщений Intercom" at bounding box center [750, 370] width 36 height 36
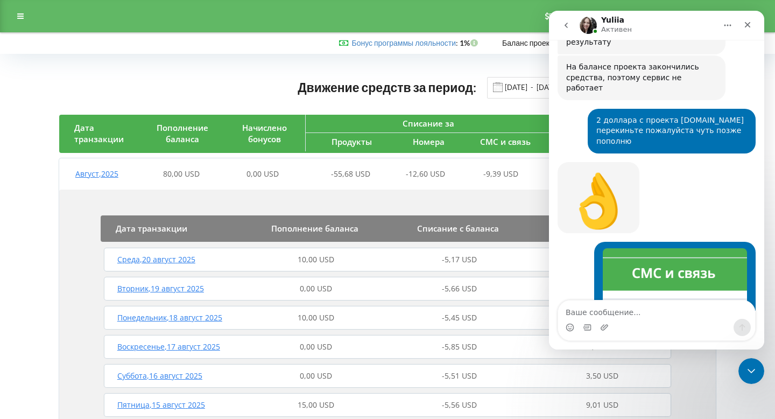
scroll to position [4070, 0]
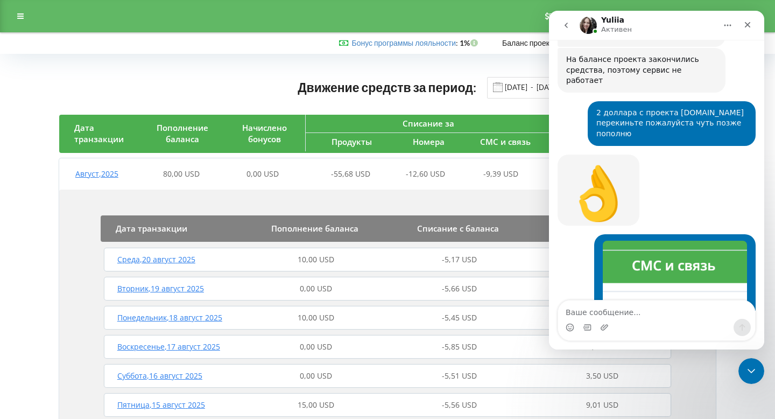
click at [657, 302] on textarea "Ваше сообщение..." at bounding box center [656, 309] width 197 height 18
type textarea "а какая там переадресация?"
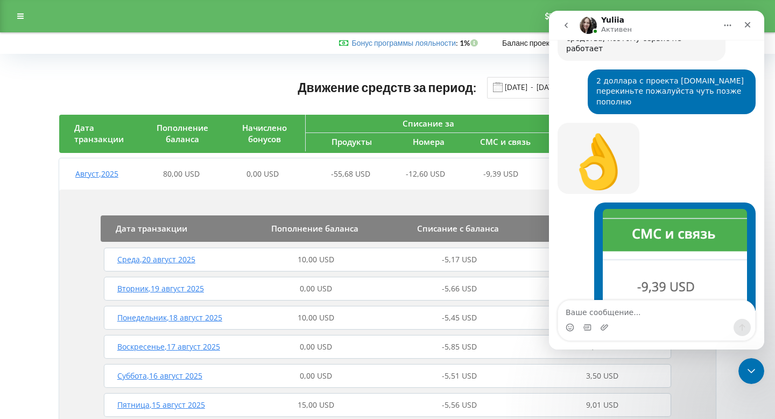
scroll to position [4143, 0]
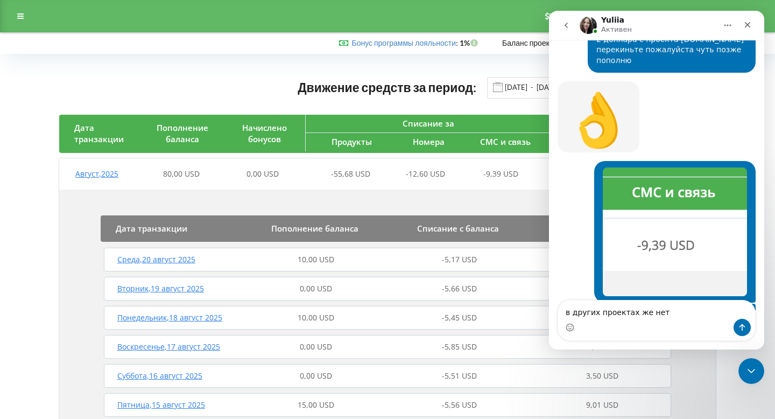
type textarea "в других проектах же нету"
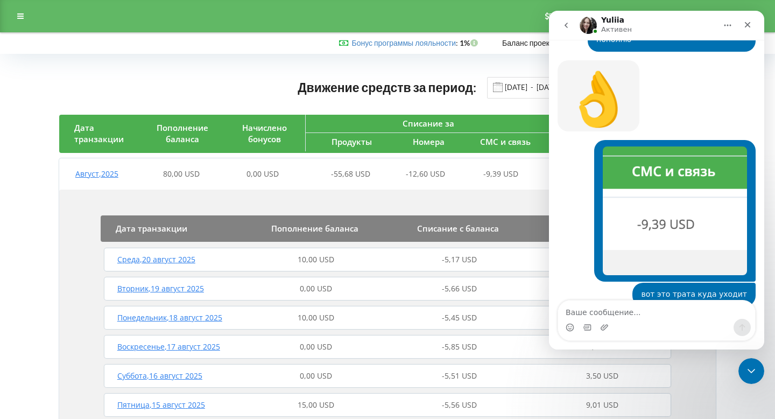
scroll to position [4168, 0]
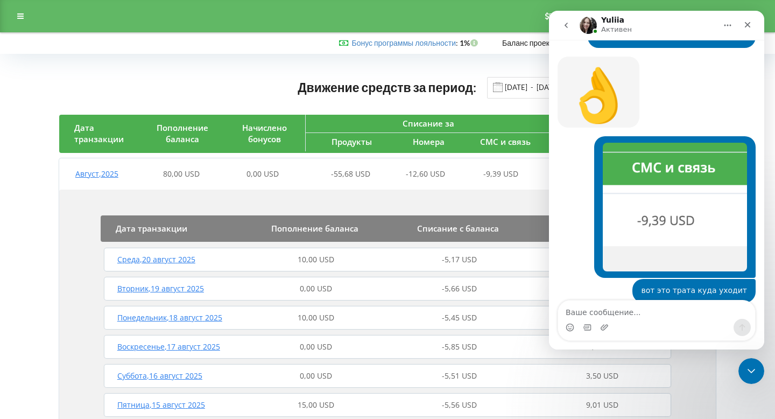
click at [36, 11] on div "Реферальная программа Настройки профиля Выход" at bounding box center [387, 16] width 775 height 32
click at [20, 19] on icon at bounding box center [20, 16] width 6 height 8
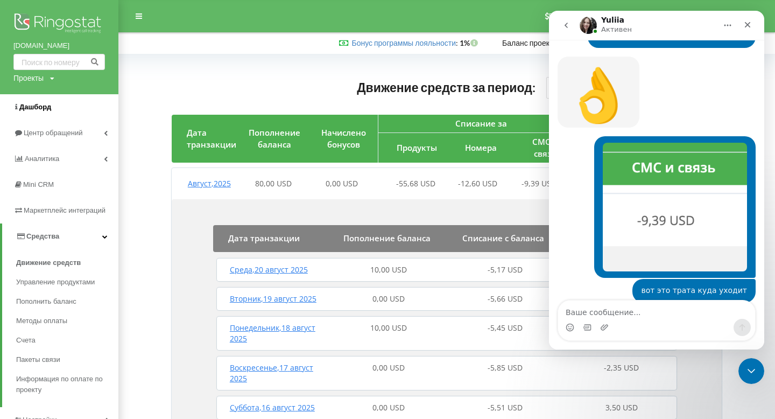
scroll to position [4169, 0]
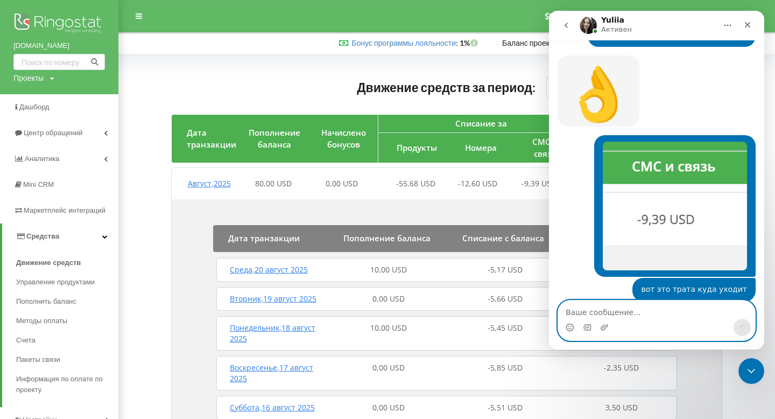
click at [617, 312] on textarea "Ваше сообщение..." at bounding box center [656, 309] width 197 height 18
type textarea "ы"
type textarea "[DOMAIN_NAME]"
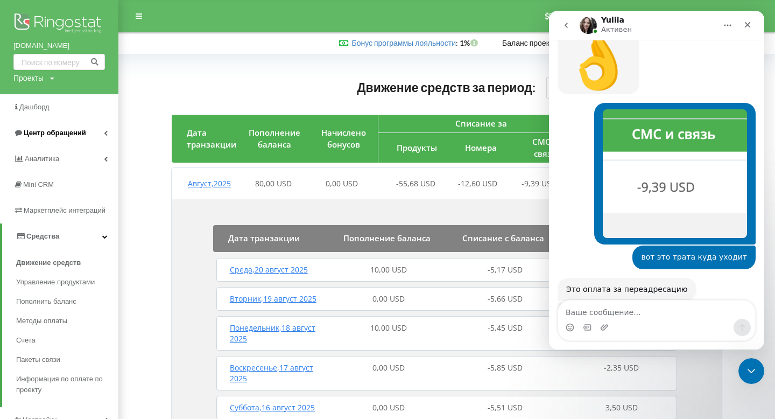
click at [96, 137] on link "Центр обращений" at bounding box center [59, 133] width 118 height 26
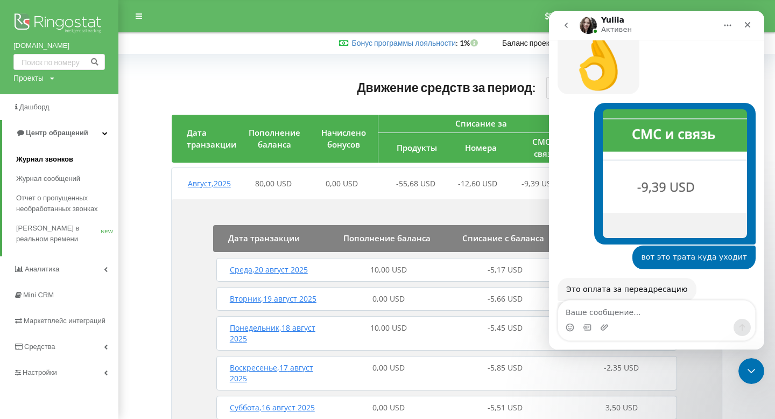
click at [76, 154] on link "Журнал звонков" at bounding box center [67, 159] width 102 height 19
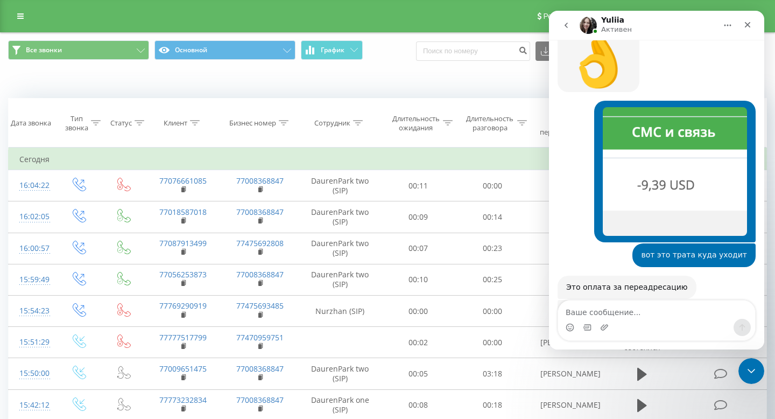
scroll to position [4242, 0]
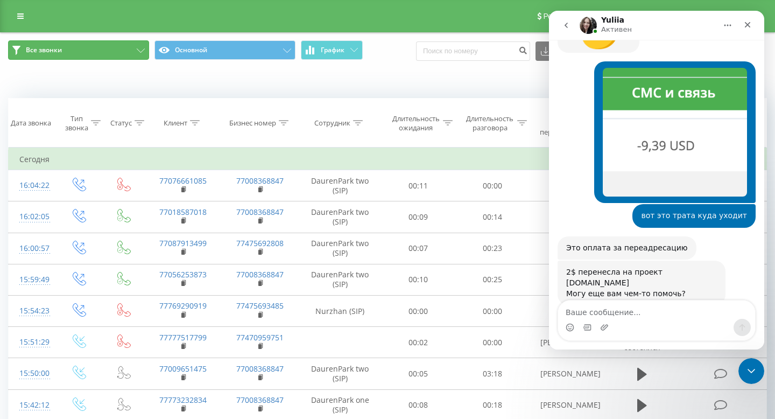
click at [117, 46] on button "Все звонки" at bounding box center [78, 49] width 141 height 19
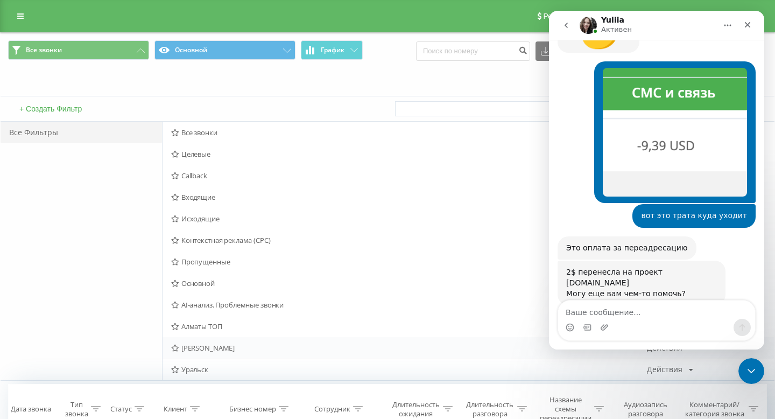
click at [231, 348] on span "[PERSON_NAME]" at bounding box center [409, 348] width 476 height 8
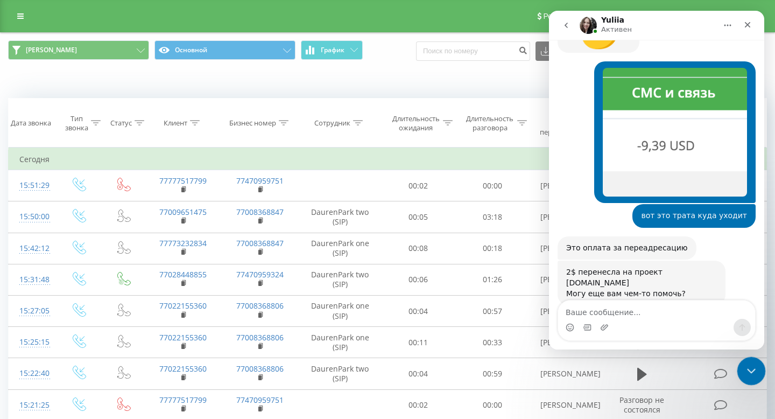
click at [751, 372] on icon "Закрыть службу сообщений Intercom" at bounding box center [749, 369] width 13 height 13
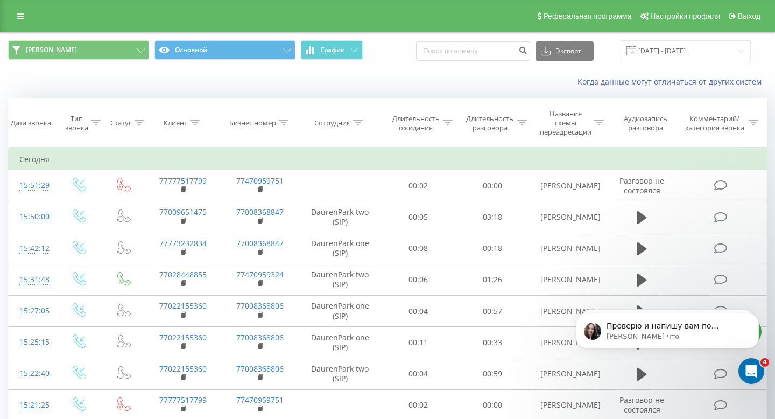
scroll to position [4233, 0]
click at [676, 53] on input "[DATE] - [DATE]" at bounding box center [686, 50] width 130 height 21
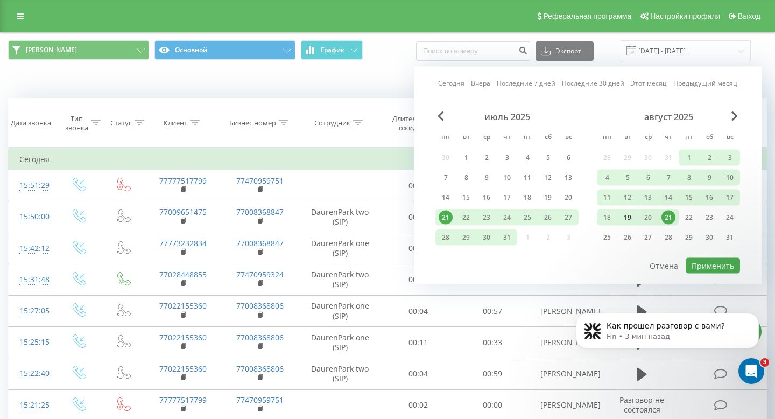
click at [631, 215] on div "19" at bounding box center [628, 217] width 14 height 14
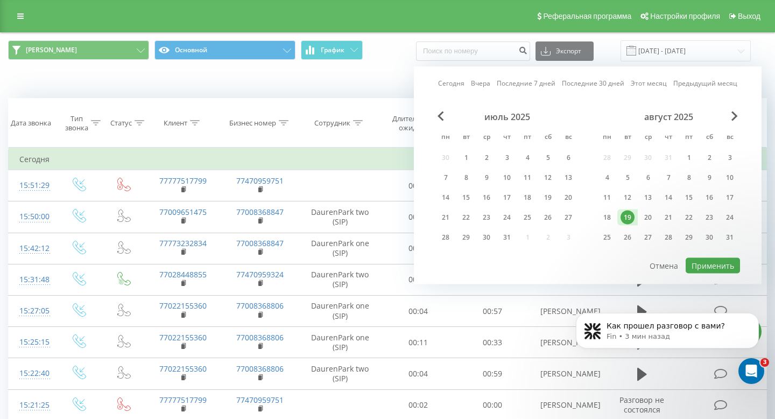
click at [631, 215] on div "19" at bounding box center [628, 217] width 14 height 14
click at [700, 258] on button "Применить" at bounding box center [713, 266] width 54 height 16
type input "[DATE] - [DATE]"
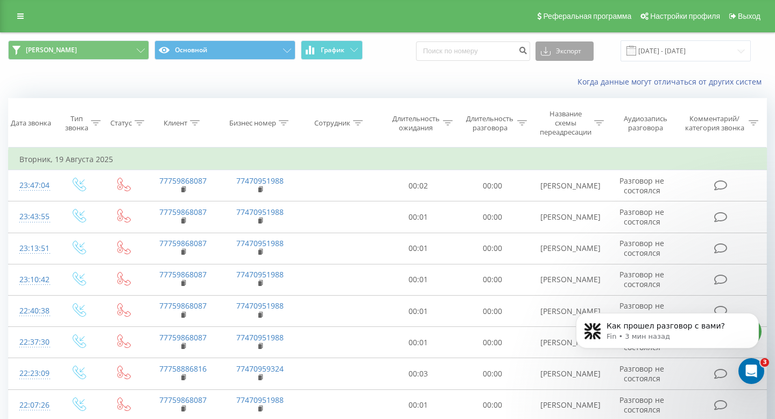
click at [548, 50] on icon at bounding box center [546, 49] width 4 height 7
click at [563, 84] on div ".xls" at bounding box center [564, 90] width 57 height 19
